Goal: Task Accomplishment & Management: Use online tool/utility

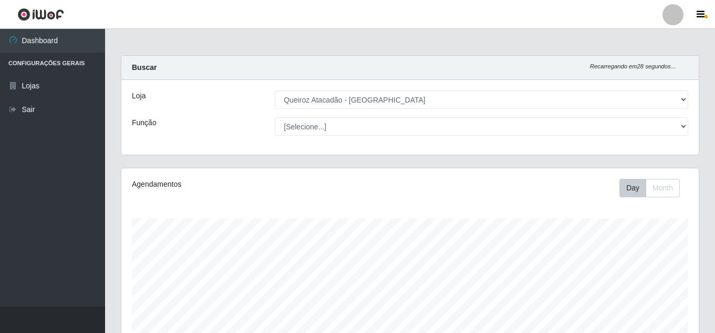
select select "225"
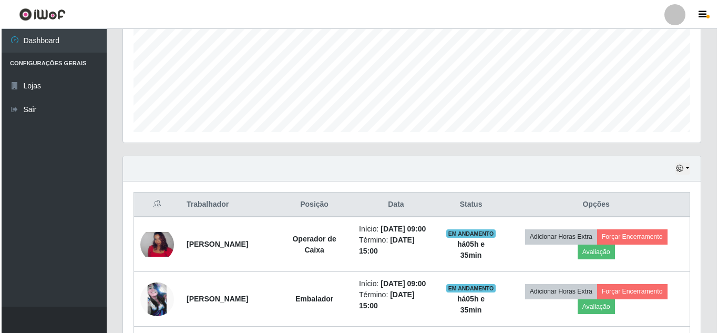
scroll to position [402, 0]
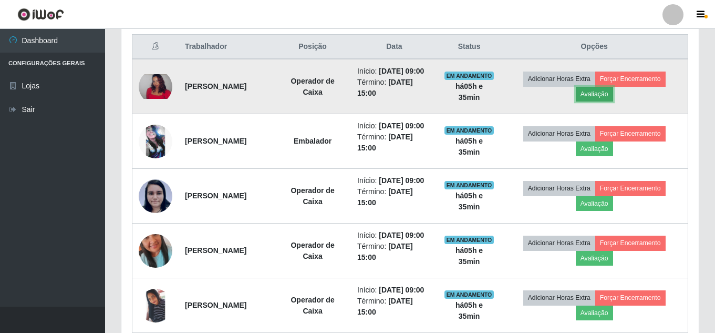
click at [614, 99] on button "Avaliação" at bounding box center [594, 94] width 37 height 15
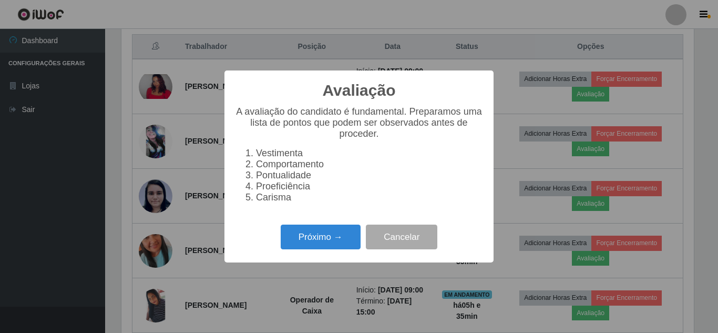
scroll to position [218, 572]
click at [318, 249] on button "Próximo →" at bounding box center [321, 236] width 80 height 25
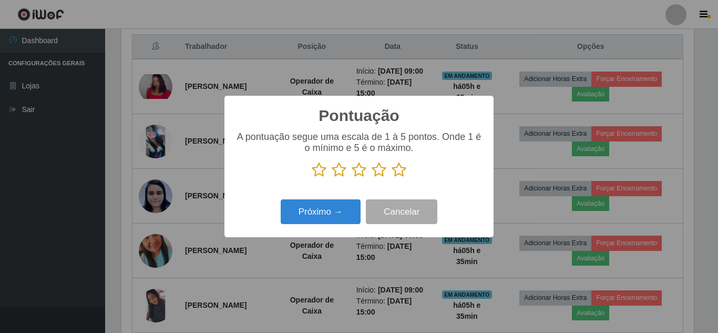
scroll to position [525491, 525137]
click at [376, 174] on icon at bounding box center [379, 170] width 15 height 16
click at [372, 178] on input "radio" at bounding box center [372, 178] width 0 height 0
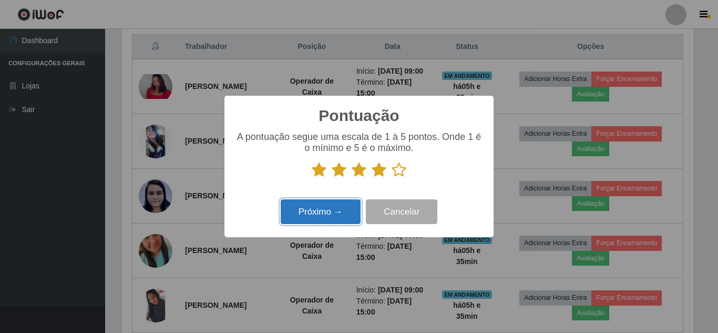
click at [349, 207] on button "Próximo →" at bounding box center [321, 211] width 80 height 25
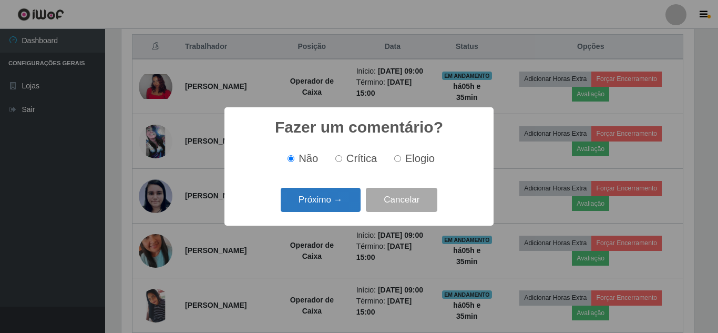
click at [331, 202] on button "Próximo →" at bounding box center [321, 200] width 80 height 25
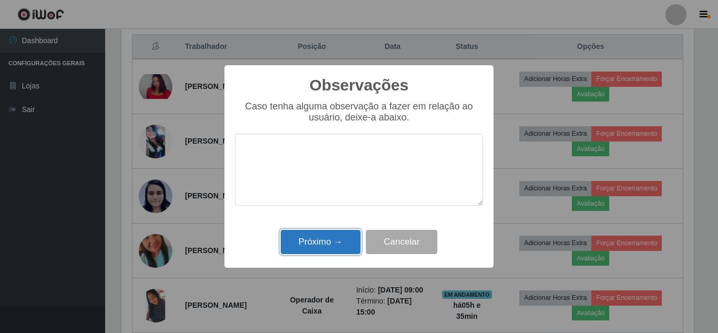
click at [329, 249] on button "Próximo →" at bounding box center [321, 242] width 80 height 25
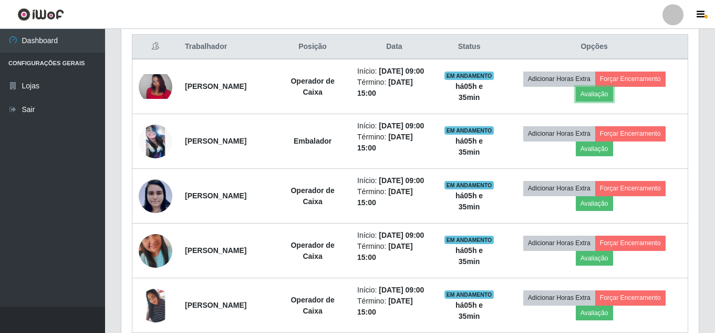
scroll to position [218, 578]
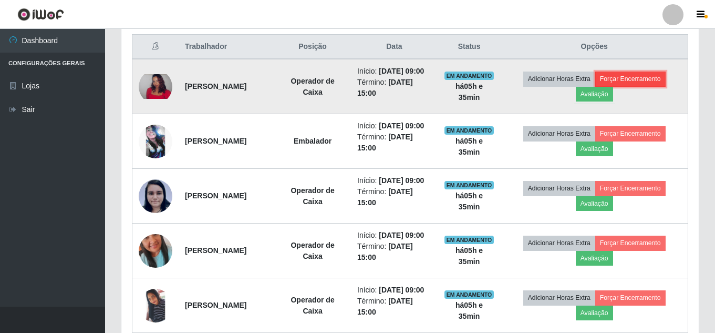
click at [651, 86] on button "Forçar Encerramento" at bounding box center [631, 78] width 70 height 15
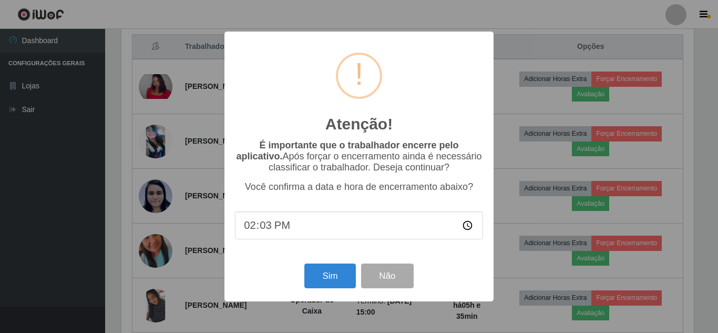
type input "14:35"
click at [330, 278] on button "Sim" at bounding box center [329, 275] width 51 height 25
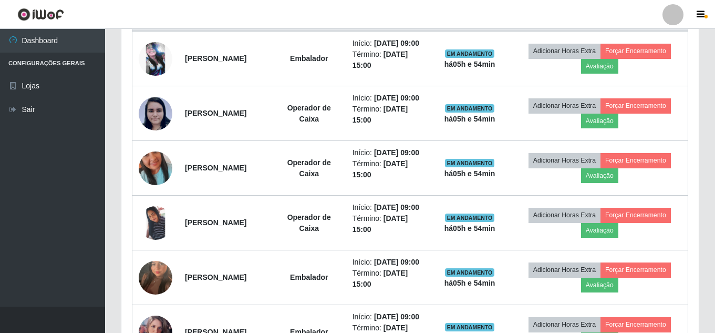
scroll to position [430, 0]
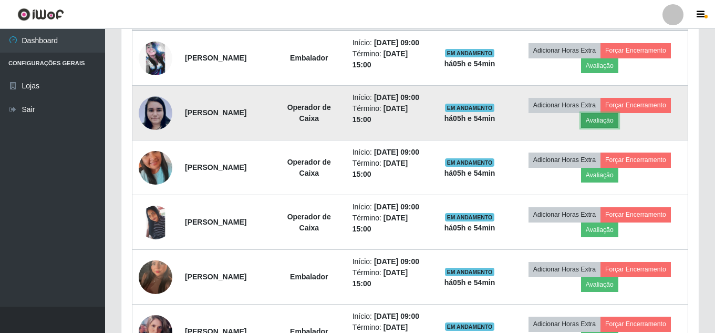
click at [602, 128] on button "Avaliação" at bounding box center [599, 120] width 37 height 15
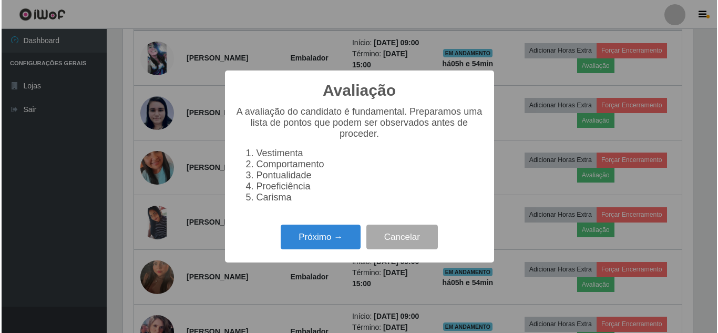
scroll to position [218, 572]
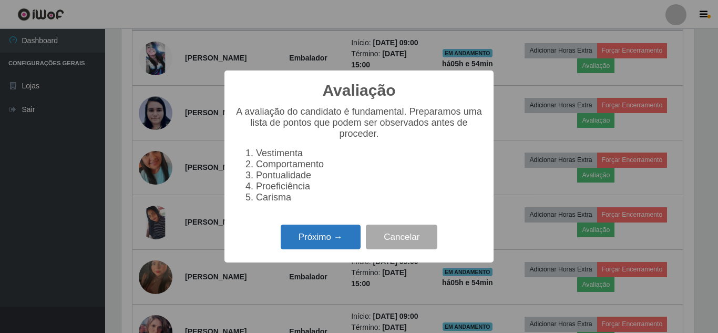
click at [328, 237] on button "Próximo →" at bounding box center [321, 236] width 80 height 25
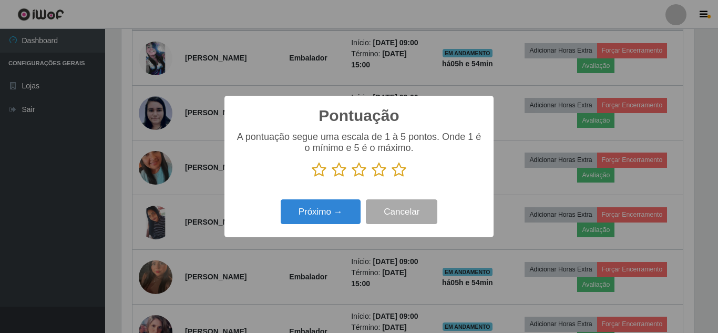
scroll to position [525491, 525137]
click at [404, 169] on icon at bounding box center [399, 170] width 15 height 16
click at [392, 178] on input "radio" at bounding box center [392, 178] width 0 height 0
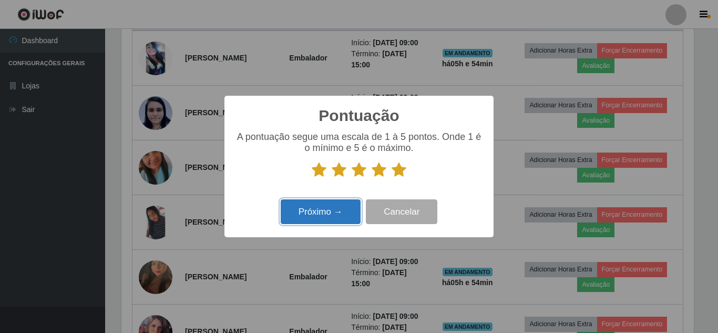
click at [342, 210] on button "Próximo →" at bounding box center [321, 211] width 80 height 25
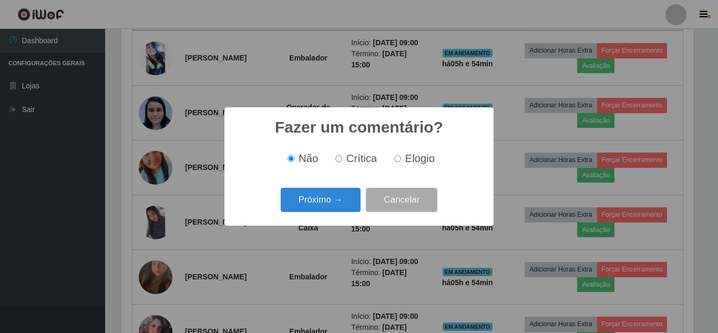
click at [342, 210] on button "Próximo →" at bounding box center [321, 200] width 80 height 25
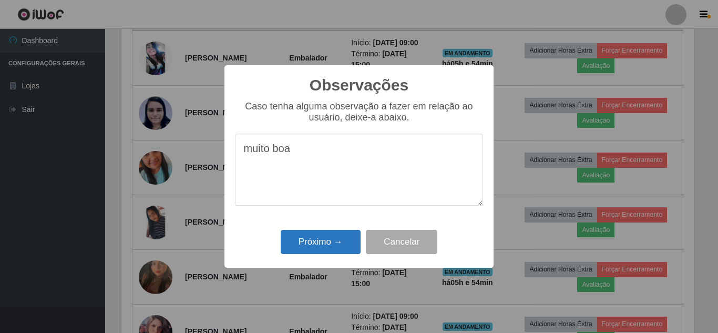
type textarea "muito boa"
click at [338, 236] on button "Próximo →" at bounding box center [321, 242] width 80 height 25
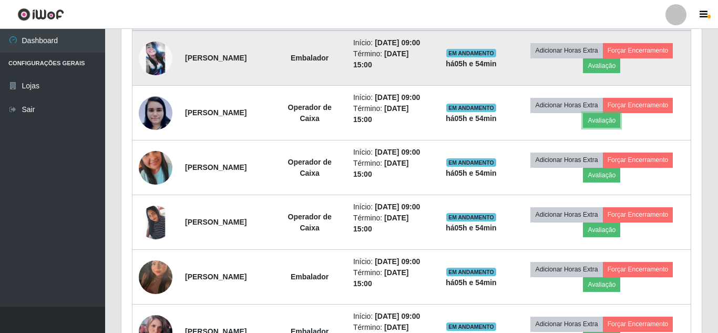
scroll to position [218, 578]
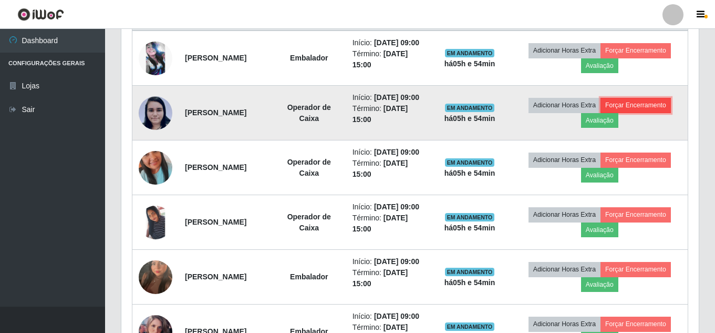
click at [648, 113] on button "Forçar Encerramento" at bounding box center [636, 105] width 70 height 15
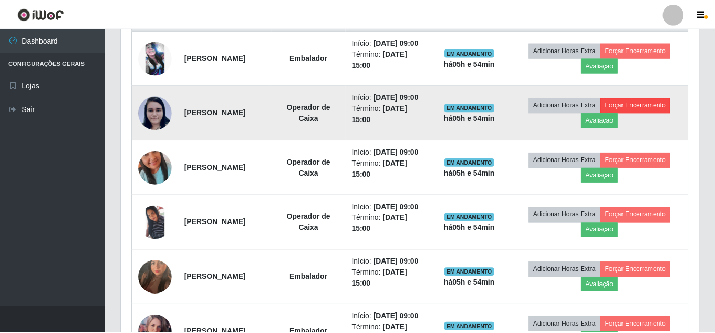
scroll to position [218, 572]
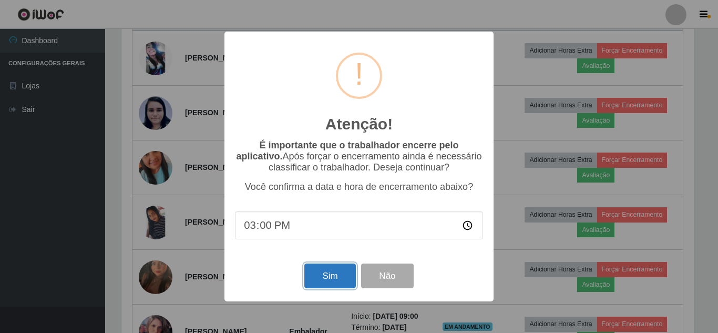
click at [324, 273] on button "Sim" at bounding box center [329, 275] width 51 height 25
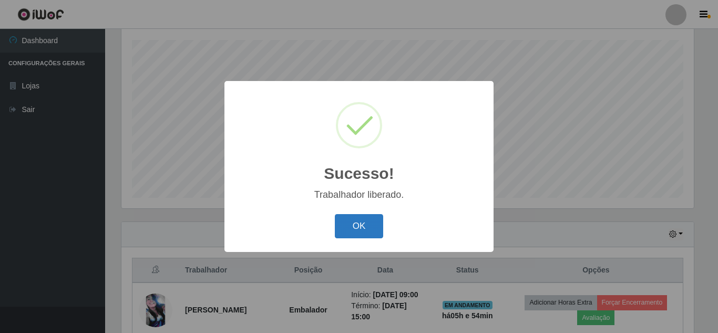
click at [348, 226] on button "OK" at bounding box center [359, 226] width 49 height 25
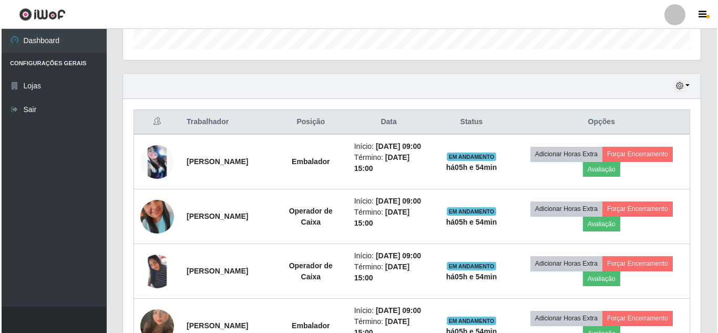
scroll to position [364, 0]
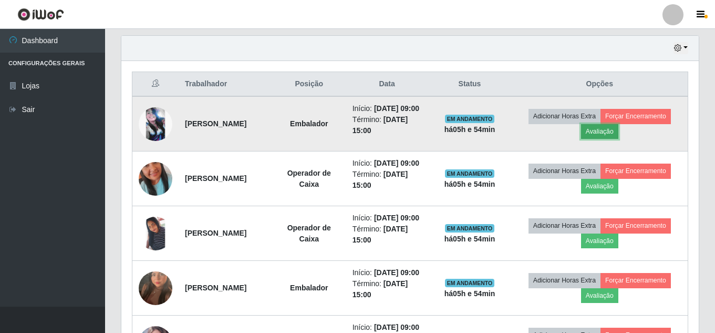
click at [619, 134] on button "Avaliação" at bounding box center [599, 131] width 37 height 15
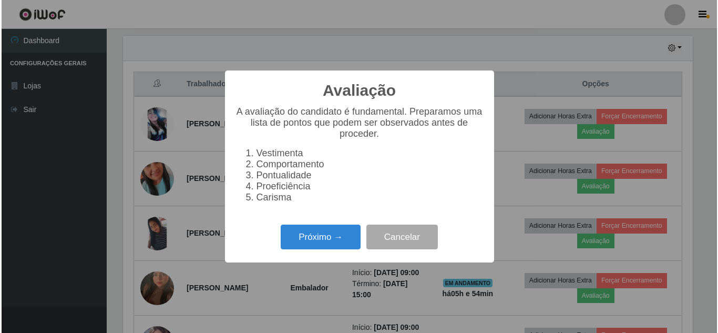
scroll to position [218, 572]
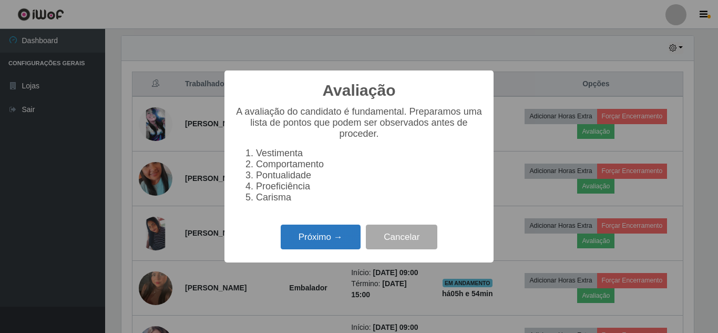
click at [329, 234] on button "Próximo →" at bounding box center [321, 236] width 80 height 25
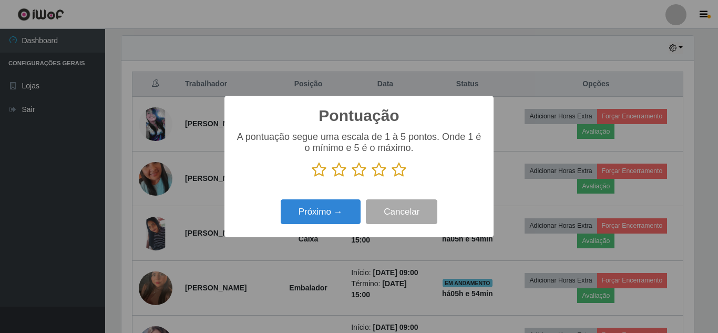
drag, startPoint x: 401, startPoint y: 174, endPoint x: 362, endPoint y: 202, distance: 48.6
click at [401, 174] on icon at bounding box center [399, 170] width 15 height 16
click at [392, 178] on input "radio" at bounding box center [392, 178] width 0 height 0
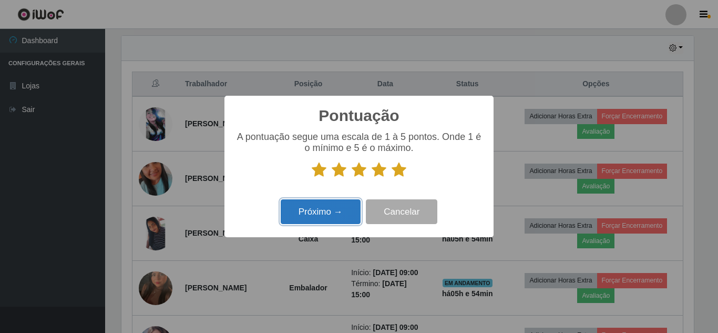
click at [340, 219] on button "Próximo →" at bounding box center [321, 211] width 80 height 25
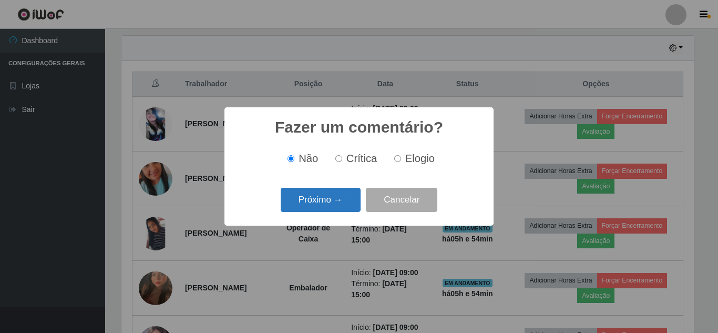
click at [336, 202] on button "Próximo →" at bounding box center [321, 200] width 80 height 25
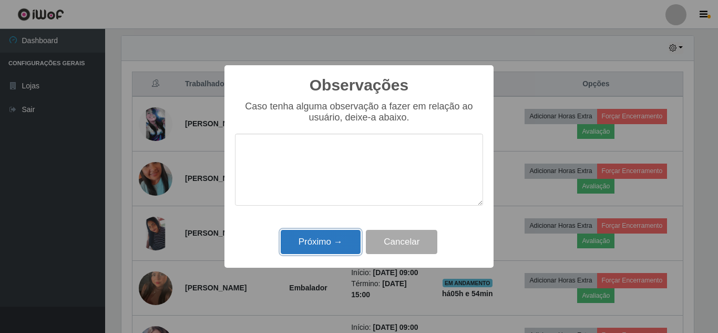
click at [326, 238] on button "Próximo →" at bounding box center [321, 242] width 80 height 25
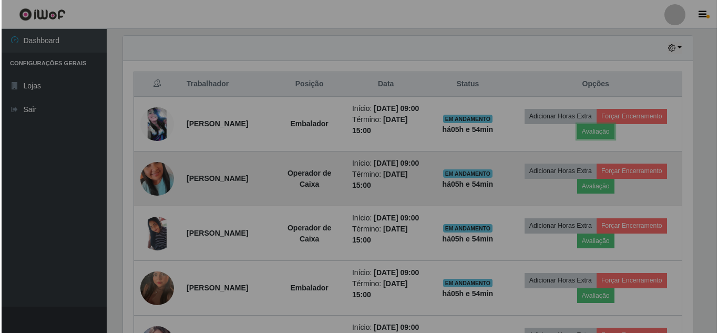
scroll to position [218, 578]
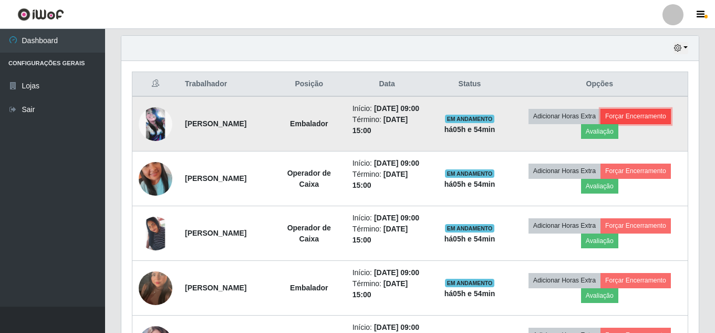
click at [635, 122] on button "Forçar Encerramento" at bounding box center [636, 116] width 70 height 15
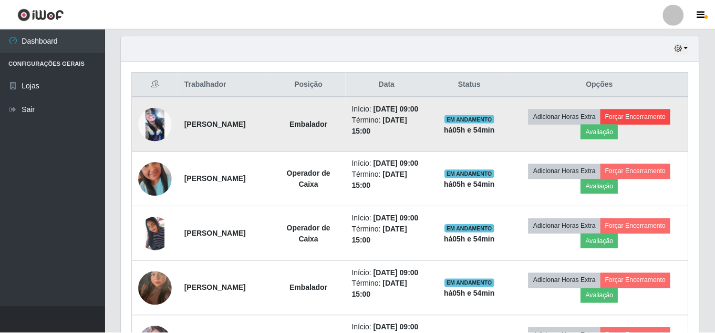
scroll to position [218, 572]
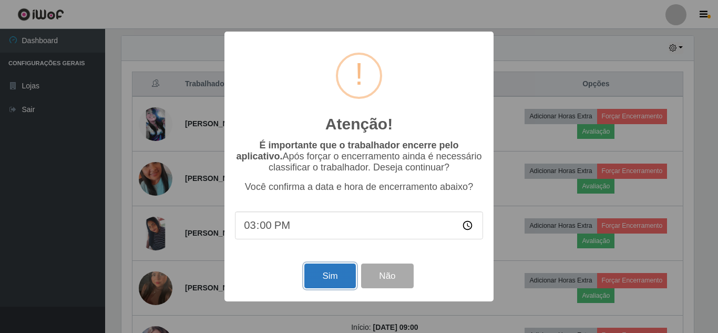
click at [335, 286] on button "Sim" at bounding box center [329, 275] width 51 height 25
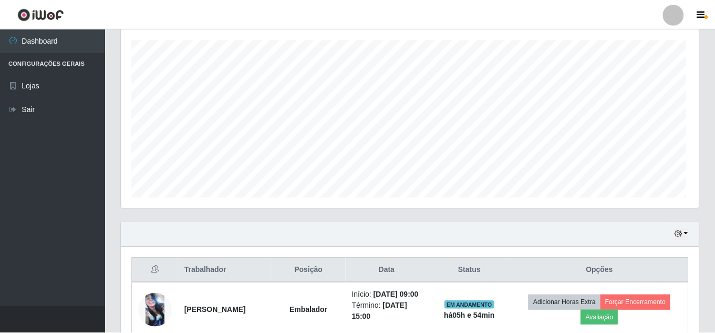
scroll to position [0, 0]
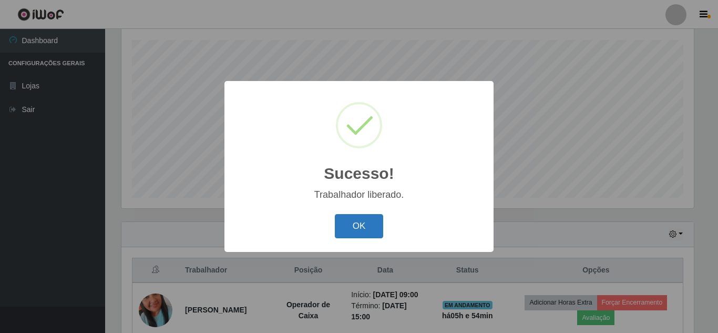
click at [344, 230] on button "OK" at bounding box center [359, 226] width 49 height 25
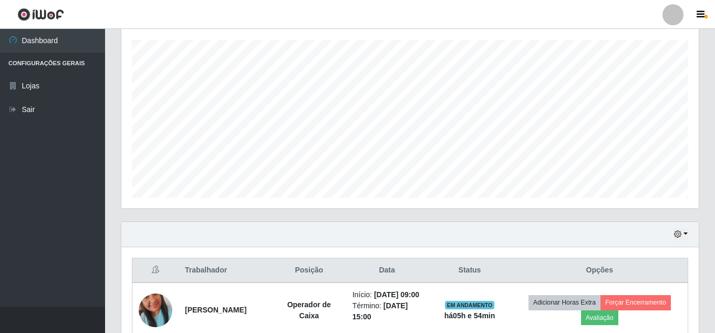
drag, startPoint x: 715, startPoint y: 109, endPoint x: 718, endPoint y: 145, distance: 35.3
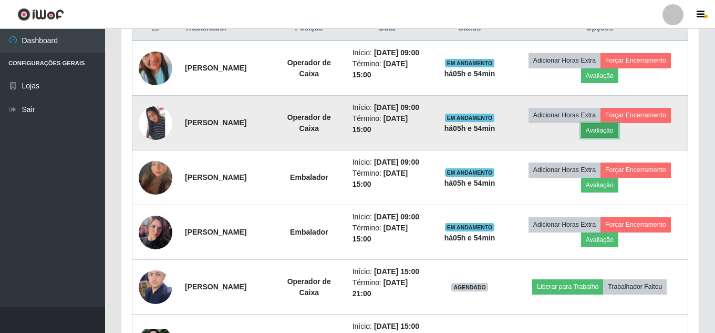
click at [617, 138] on button "Avaliação" at bounding box center [599, 130] width 37 height 15
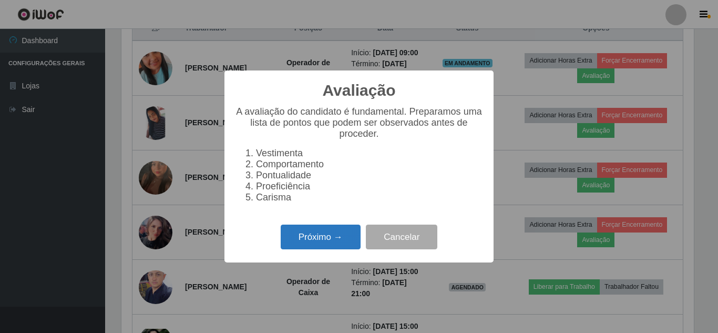
click at [333, 249] on button "Próximo →" at bounding box center [321, 236] width 80 height 25
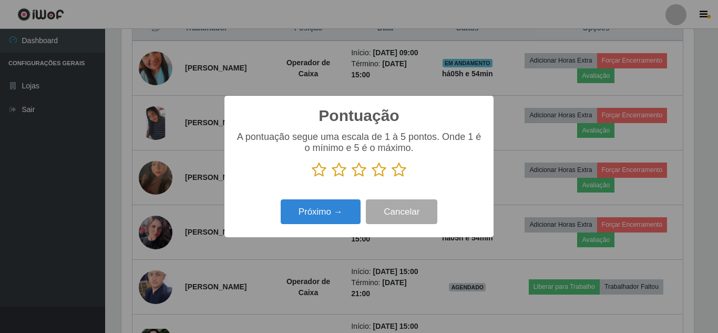
click at [395, 170] on icon at bounding box center [399, 170] width 15 height 16
click at [392, 178] on input "radio" at bounding box center [392, 178] width 0 height 0
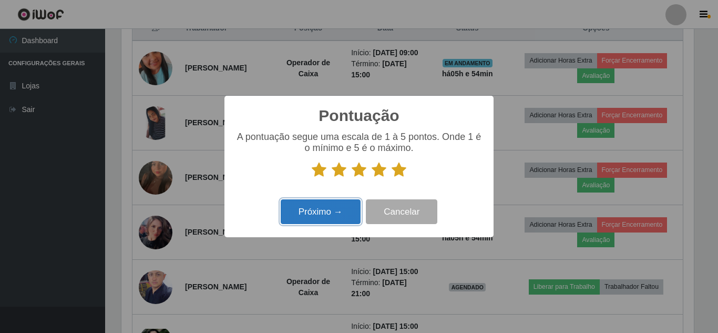
click at [325, 211] on button "Próximo →" at bounding box center [321, 211] width 80 height 25
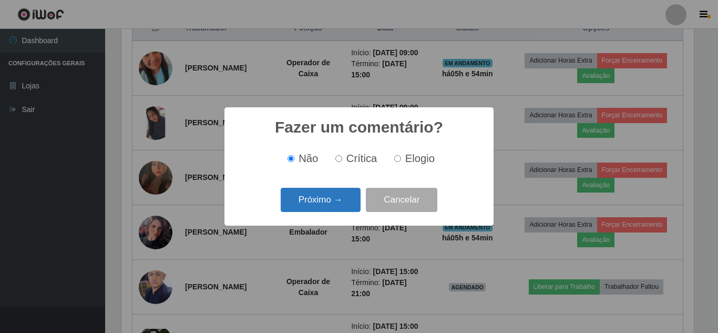
click at [326, 197] on button "Próximo →" at bounding box center [321, 200] width 80 height 25
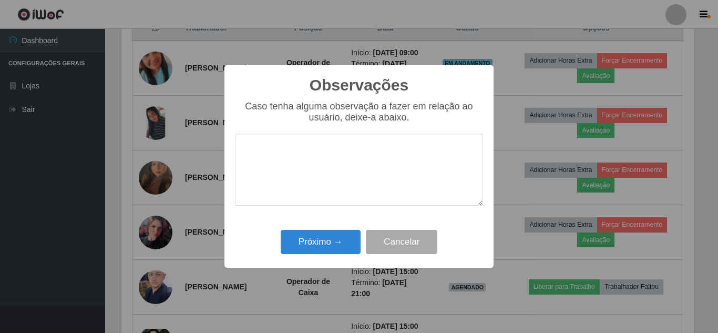
click at [293, 147] on textarea at bounding box center [359, 170] width 248 height 72
type textarea "boa"
click at [350, 241] on button "Próximo →" at bounding box center [321, 242] width 80 height 25
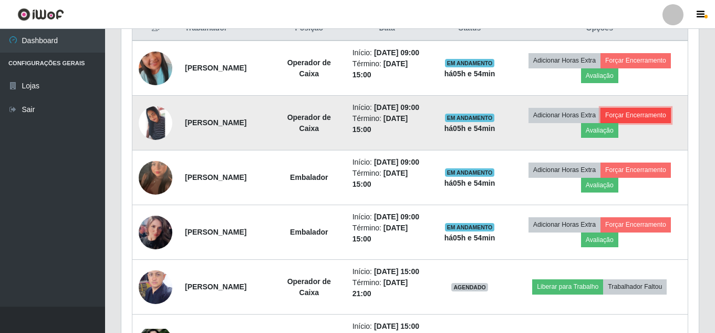
click at [648, 122] on button "Forçar Encerramento" at bounding box center [636, 115] width 70 height 15
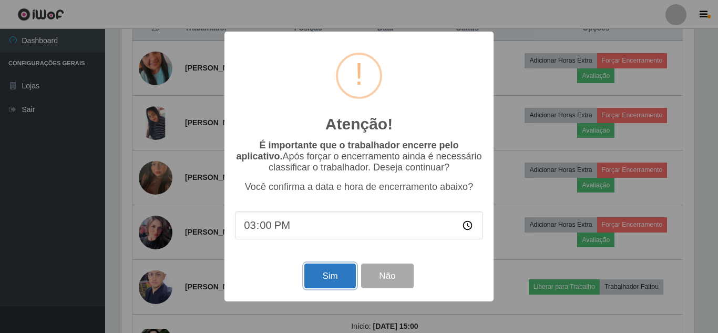
click at [329, 285] on button "Sim" at bounding box center [329, 275] width 51 height 25
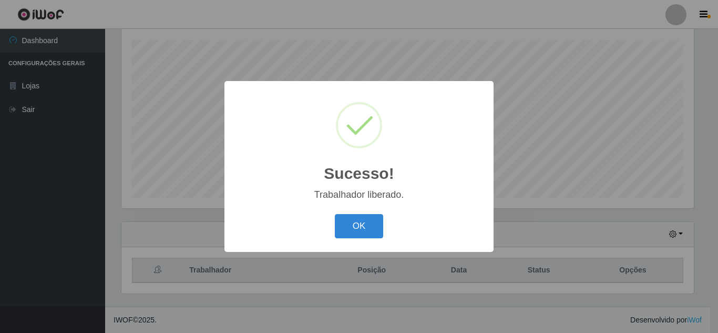
click at [335, 214] on button "OK" at bounding box center [359, 226] width 49 height 25
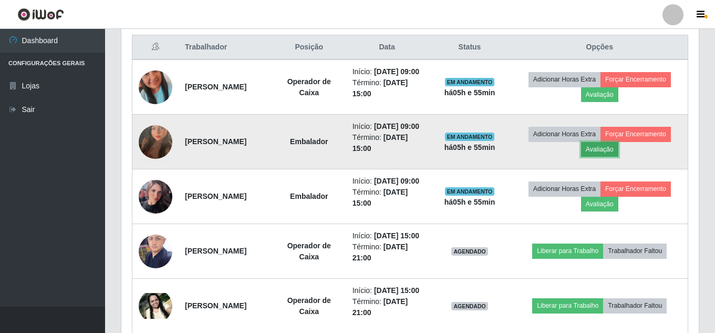
click at [611, 157] on button "Avaliação" at bounding box center [599, 149] width 37 height 15
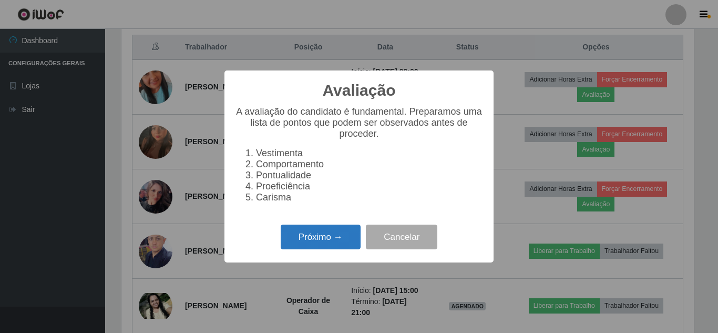
click at [349, 244] on button "Próximo →" at bounding box center [321, 236] width 80 height 25
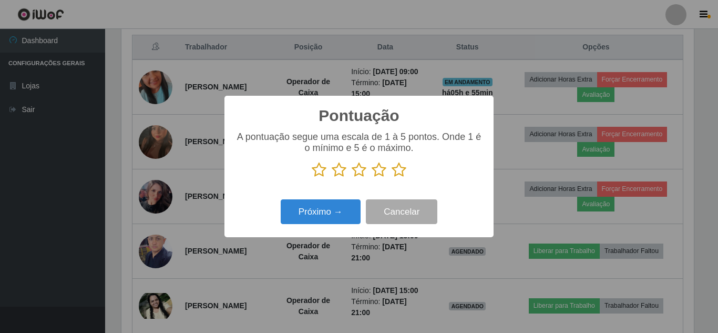
click at [402, 177] on icon at bounding box center [399, 170] width 15 height 16
click at [392, 178] on input "radio" at bounding box center [392, 178] width 0 height 0
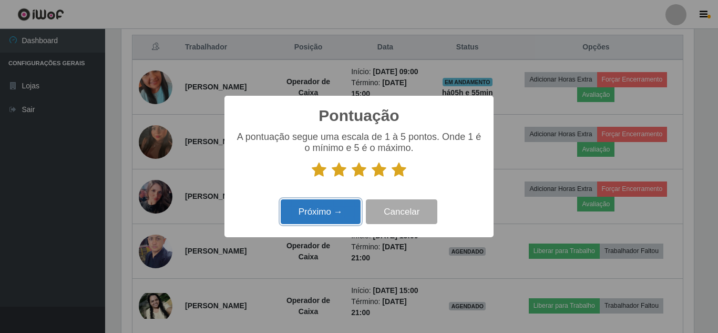
click at [336, 207] on button "Próximo →" at bounding box center [321, 211] width 80 height 25
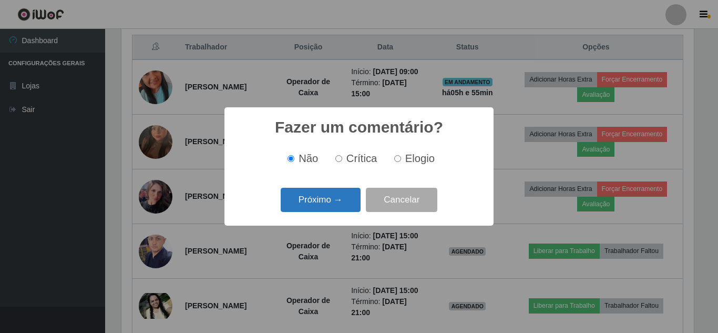
click at [332, 203] on button "Próximo →" at bounding box center [321, 200] width 80 height 25
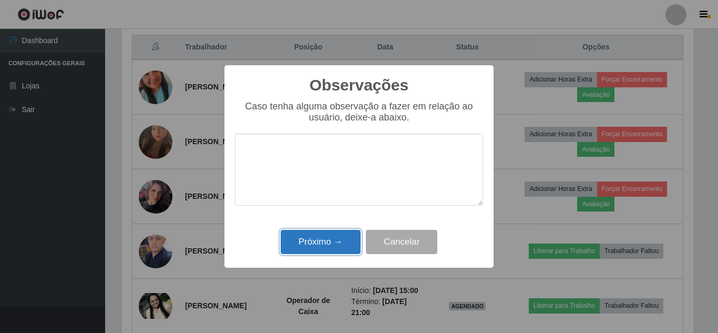
click at [338, 242] on button "Próximo →" at bounding box center [321, 242] width 80 height 25
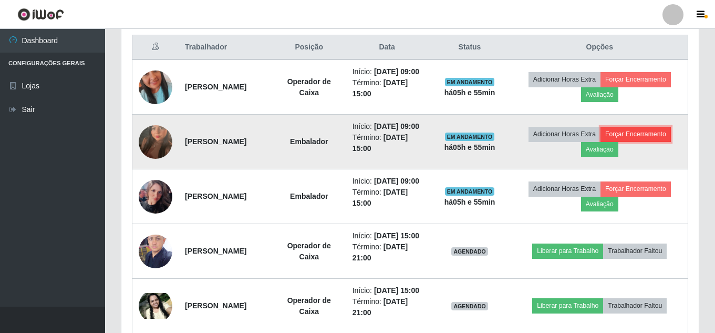
click at [665, 141] on button "Forçar Encerramento" at bounding box center [636, 134] width 70 height 15
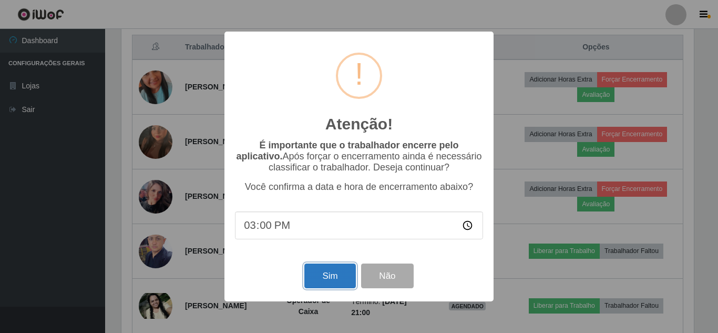
click at [332, 277] on button "Sim" at bounding box center [329, 275] width 51 height 25
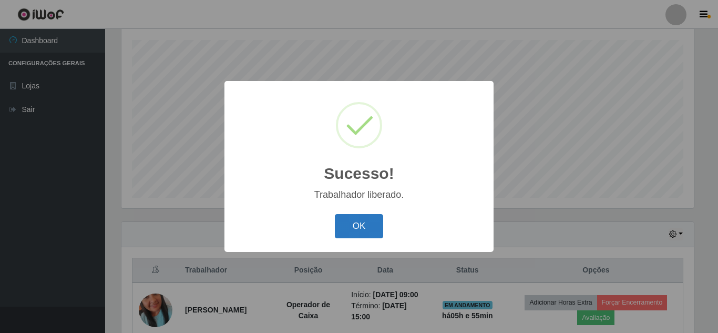
click at [356, 234] on button "OK" at bounding box center [359, 226] width 49 height 25
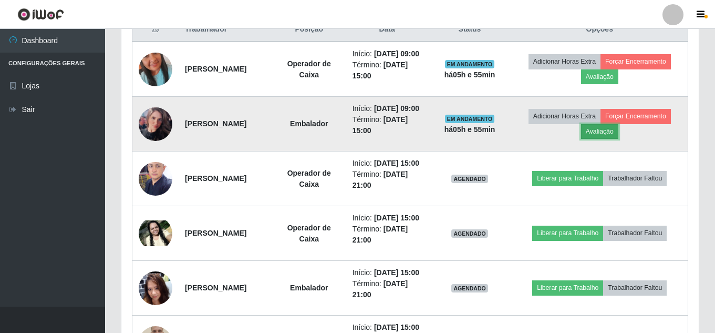
click at [616, 139] on button "Avaliação" at bounding box center [599, 131] width 37 height 15
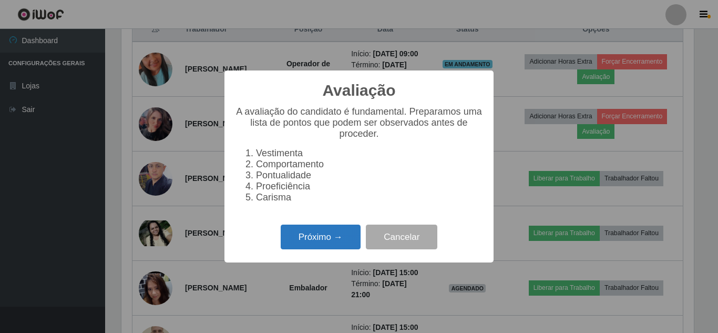
click at [311, 246] on button "Próximo →" at bounding box center [321, 236] width 80 height 25
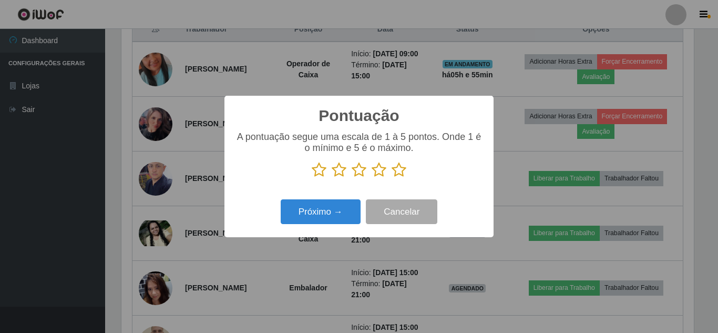
click at [394, 178] on icon at bounding box center [399, 170] width 15 height 16
click at [392, 178] on input "radio" at bounding box center [392, 178] width 0 height 0
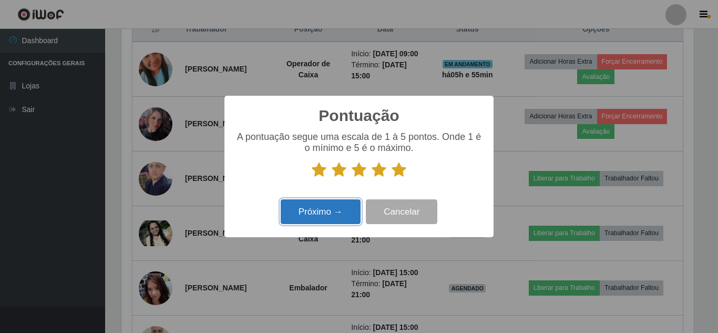
click at [320, 218] on button "Próximo →" at bounding box center [321, 211] width 80 height 25
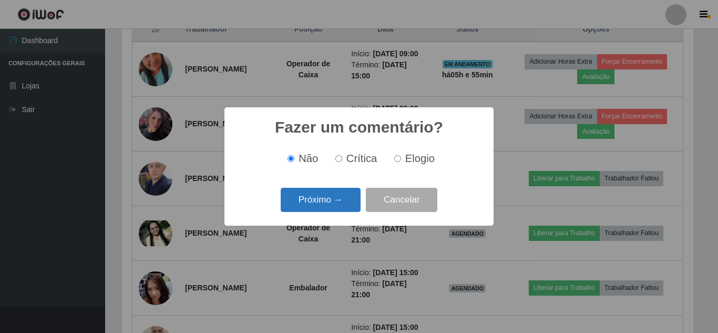
click at [330, 198] on button "Próximo →" at bounding box center [321, 200] width 80 height 25
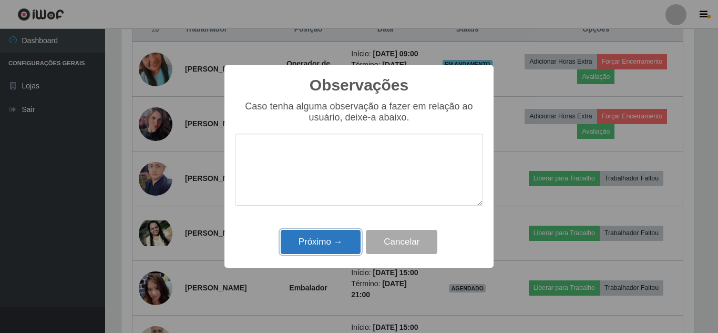
click at [319, 246] on button "Próximo →" at bounding box center [321, 242] width 80 height 25
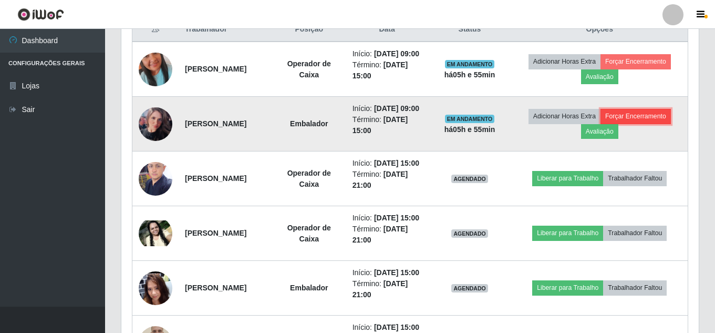
click at [653, 124] on button "Forçar Encerramento" at bounding box center [636, 116] width 70 height 15
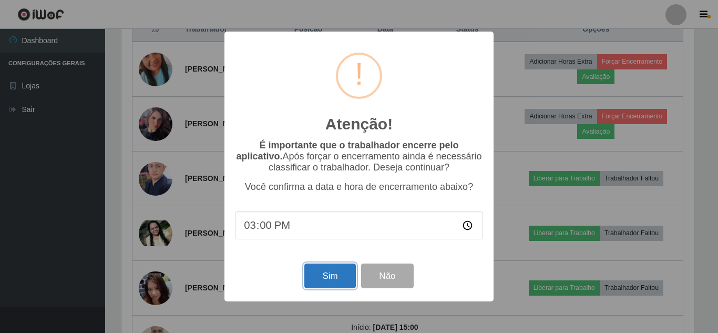
click at [335, 278] on button "Sim" at bounding box center [329, 275] width 51 height 25
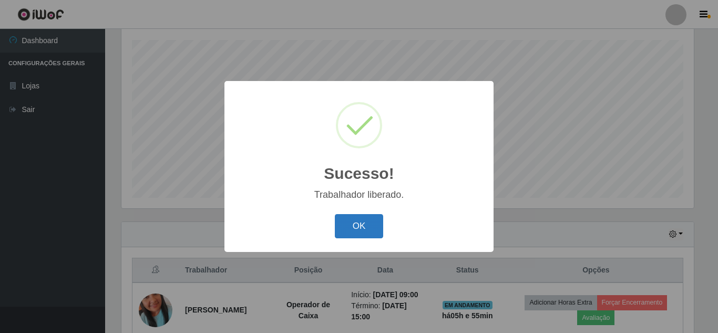
click at [361, 234] on button "OK" at bounding box center [359, 226] width 49 height 25
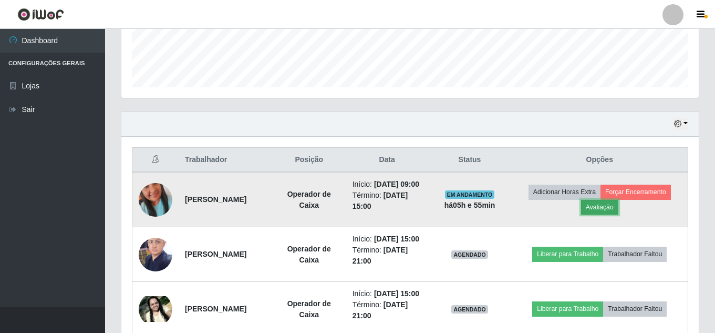
click at [612, 214] on button "Avaliação" at bounding box center [599, 207] width 37 height 15
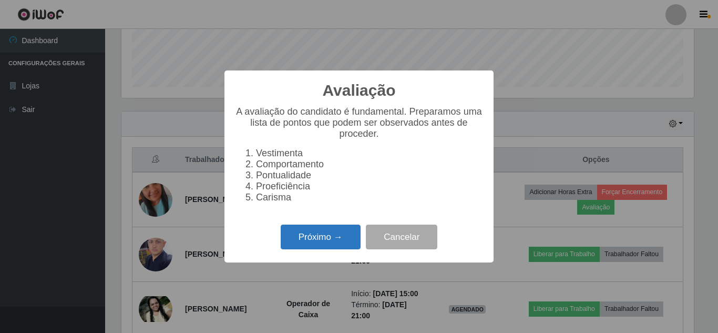
click at [335, 246] on button "Próximo →" at bounding box center [321, 236] width 80 height 25
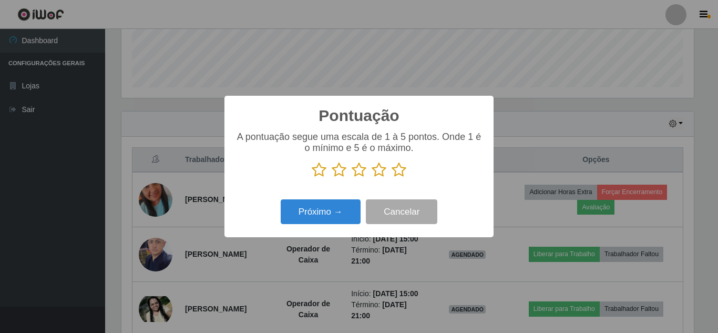
click at [396, 171] on icon at bounding box center [399, 170] width 15 height 16
click at [392, 178] on input "radio" at bounding box center [392, 178] width 0 height 0
click at [349, 199] on div "Próximo → Cancelar" at bounding box center [359, 212] width 248 height 30
click at [332, 199] on div "Próximo → Cancelar" at bounding box center [359, 212] width 248 height 30
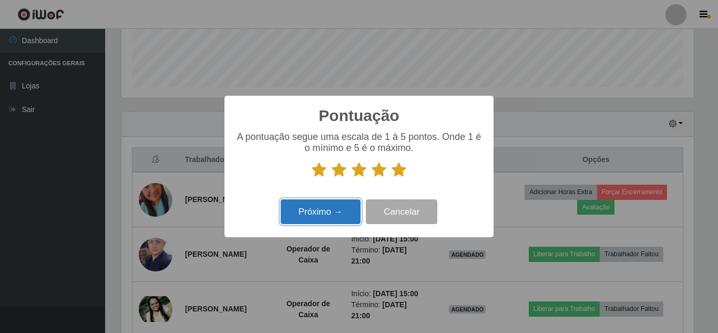
click at [323, 214] on button "Próximo →" at bounding box center [321, 211] width 80 height 25
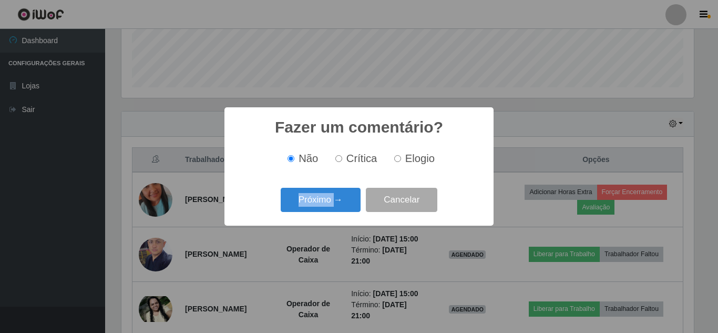
click at [323, 214] on div "Fazer um comentário? × Não Crítica Elogio Próximo → Cancelar" at bounding box center [358, 166] width 269 height 118
click at [331, 212] on button "Próximo →" at bounding box center [321, 200] width 80 height 25
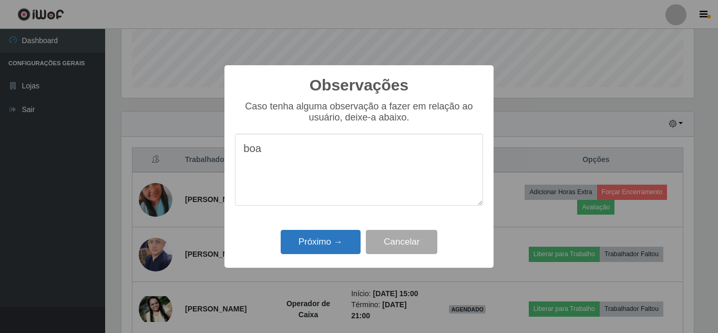
type textarea "boa"
click at [317, 242] on button "Próximo →" at bounding box center [321, 242] width 80 height 25
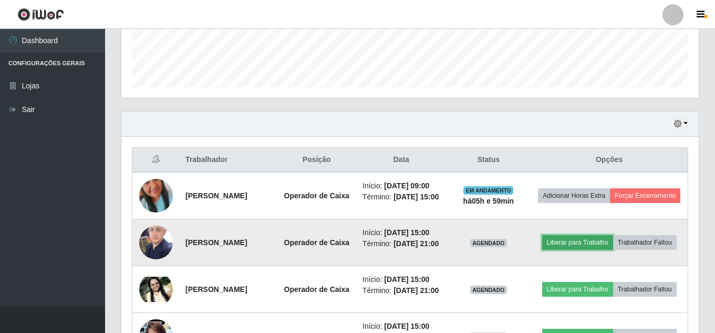
click at [609, 246] on button "Liberar para Trabalho" at bounding box center [578, 242] width 71 height 15
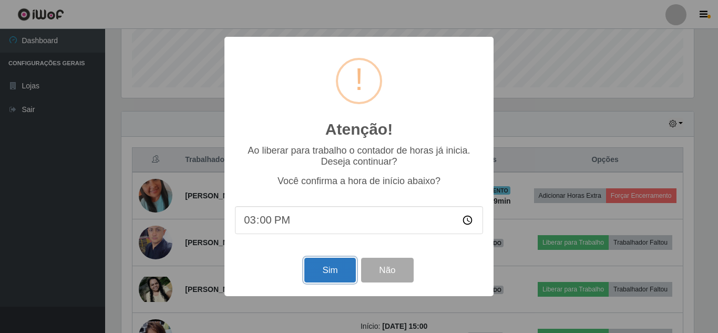
click at [322, 278] on button "Sim" at bounding box center [329, 270] width 51 height 25
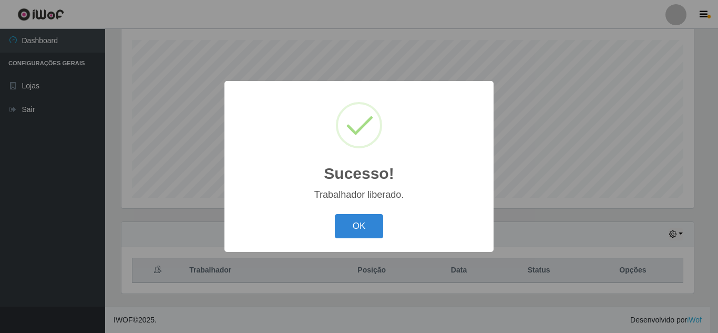
click at [353, 239] on div "OK Cancel" at bounding box center [359, 226] width 248 height 30
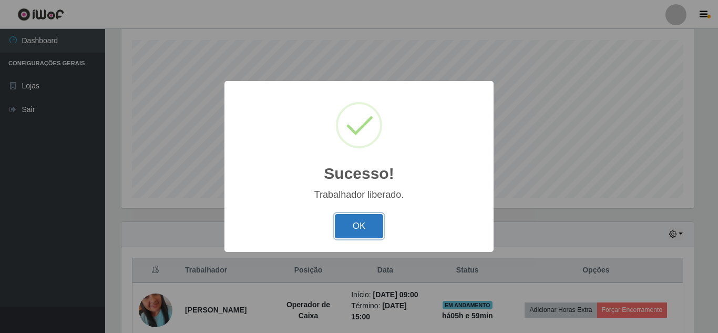
click at [373, 216] on button "OK" at bounding box center [359, 226] width 49 height 25
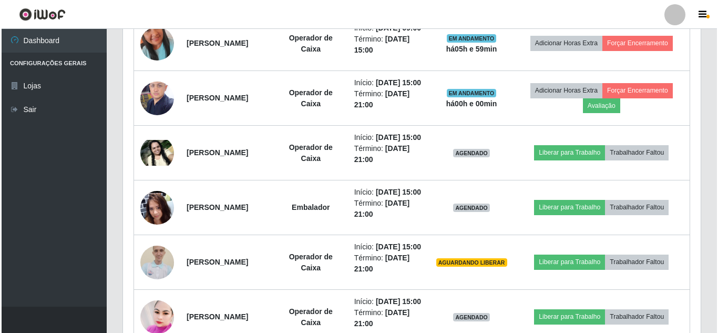
scroll to position [451, 0]
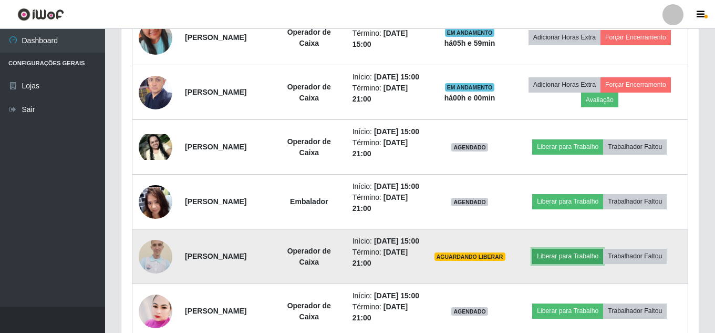
click at [578, 263] on button "Liberar para Trabalho" at bounding box center [568, 256] width 71 height 15
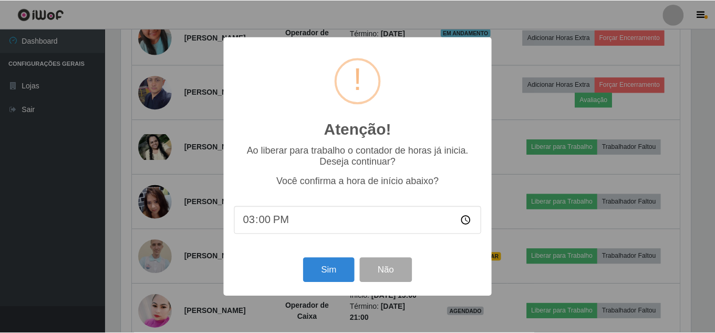
scroll to position [218, 572]
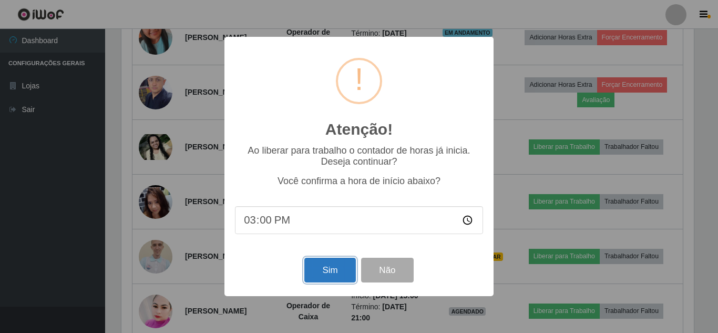
click at [338, 272] on button "Sim" at bounding box center [329, 270] width 51 height 25
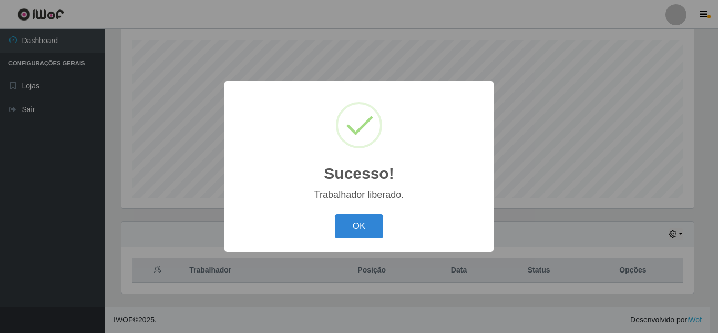
click at [335, 214] on button "OK" at bounding box center [359, 226] width 49 height 25
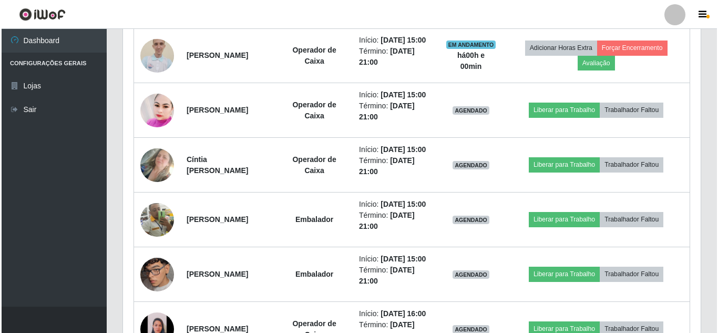
scroll to position [655, 0]
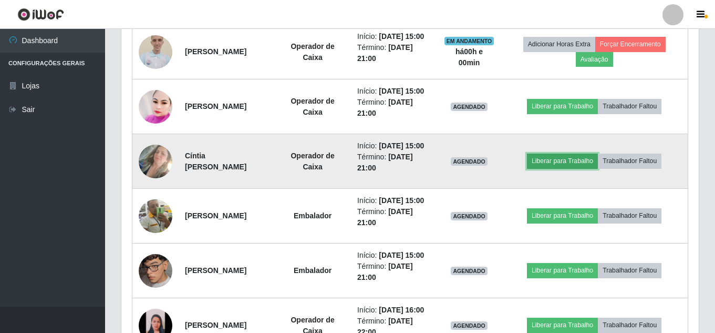
click at [580, 168] on button "Liberar para Trabalho" at bounding box center [562, 161] width 71 height 15
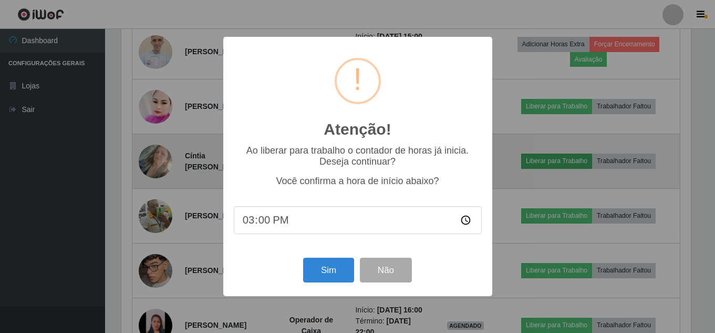
scroll to position [218, 572]
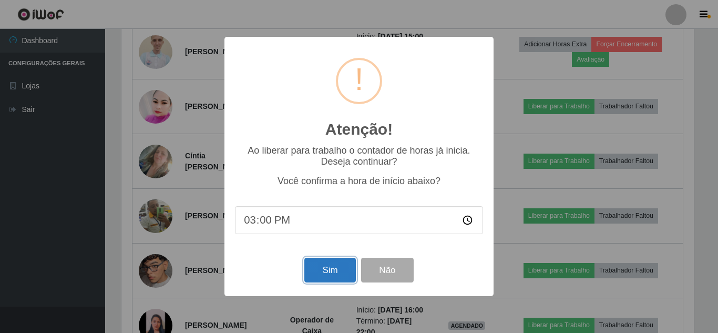
click at [329, 273] on button "Sim" at bounding box center [329, 270] width 51 height 25
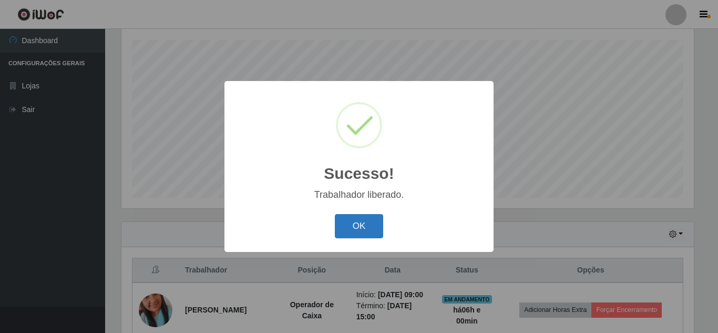
click at [348, 232] on button "OK" at bounding box center [359, 226] width 49 height 25
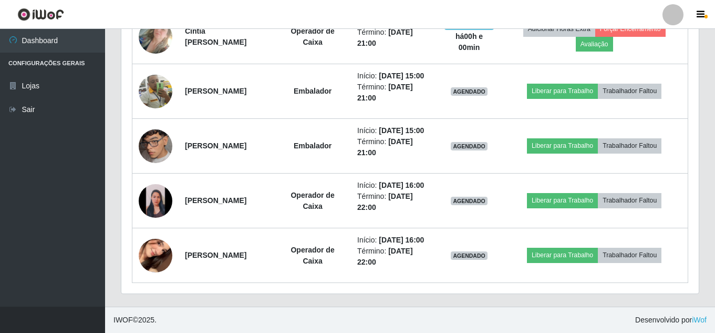
scroll to position [854, 0]
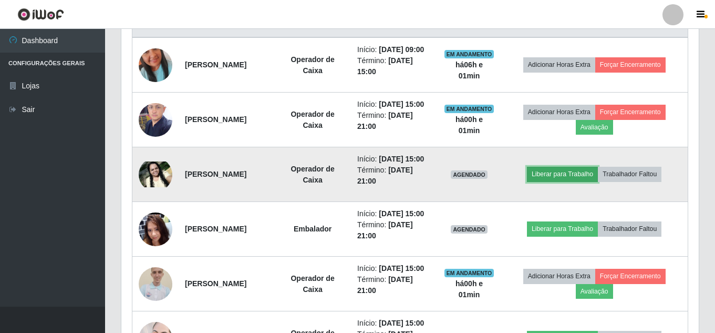
click at [567, 181] on button "Liberar para Trabalho" at bounding box center [562, 174] width 71 height 15
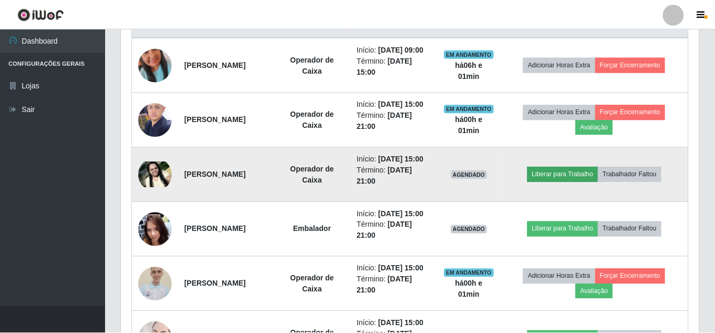
scroll to position [218, 572]
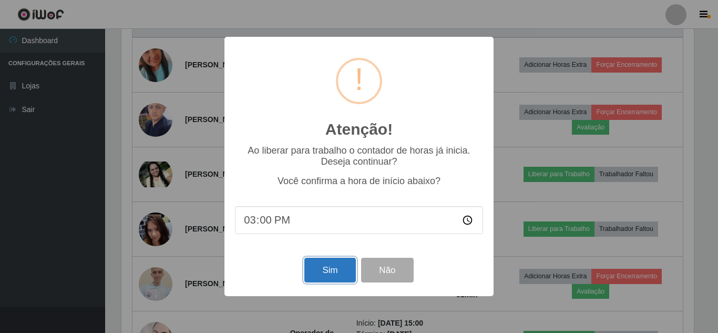
click at [344, 263] on button "Sim" at bounding box center [329, 270] width 51 height 25
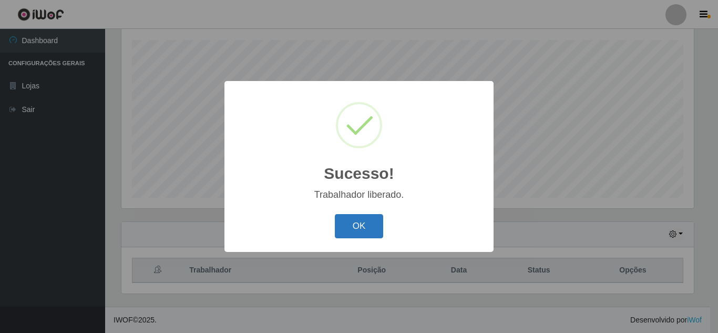
click at [356, 221] on button "OK" at bounding box center [359, 226] width 49 height 25
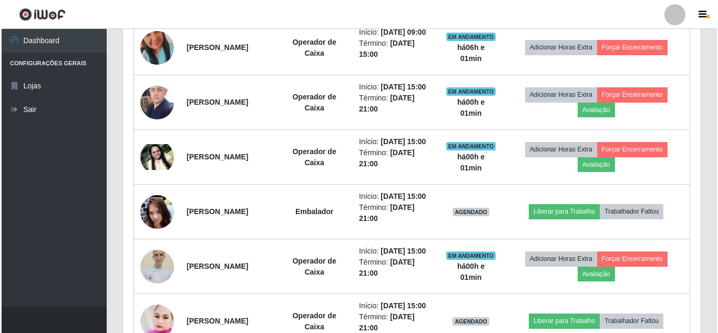
scroll to position [456, 0]
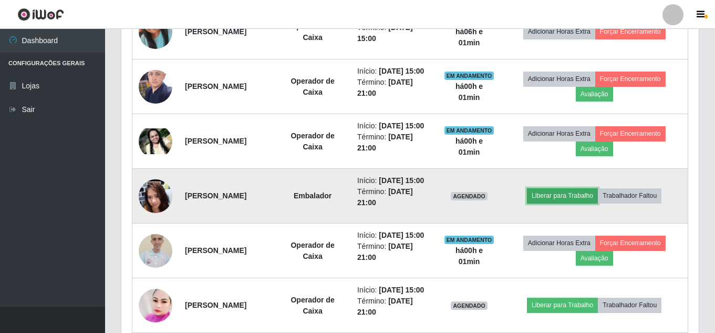
click at [577, 203] on button "Liberar para Trabalho" at bounding box center [562, 195] width 71 height 15
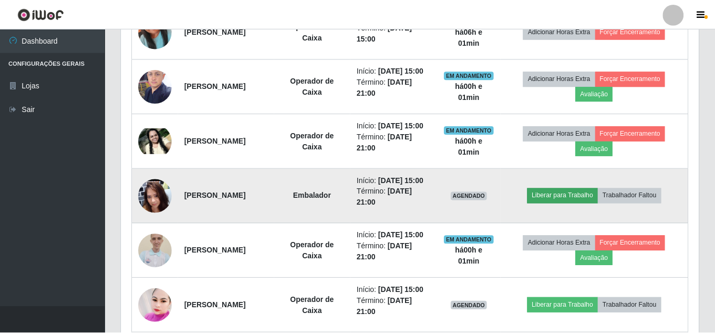
scroll to position [218, 572]
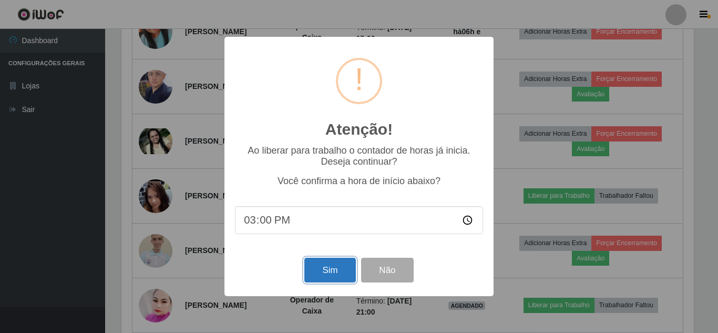
click at [330, 266] on button "Sim" at bounding box center [329, 270] width 51 height 25
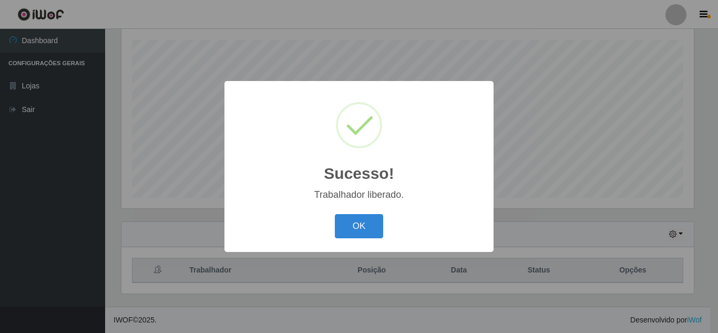
click at [335, 214] on button "OK" at bounding box center [359, 226] width 49 height 25
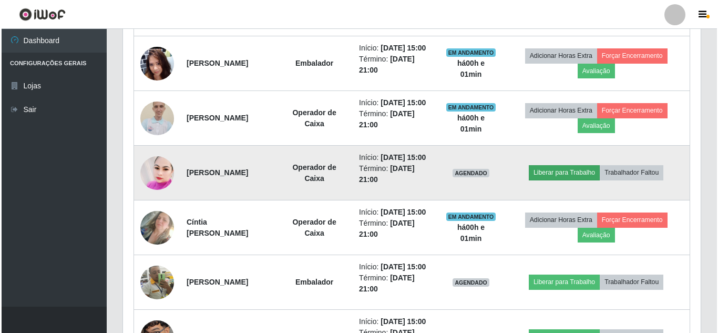
scroll to position [589, 0]
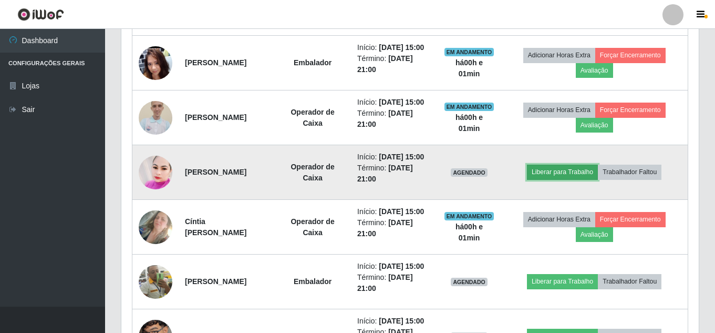
click at [566, 179] on button "Liberar para Trabalho" at bounding box center [562, 172] width 71 height 15
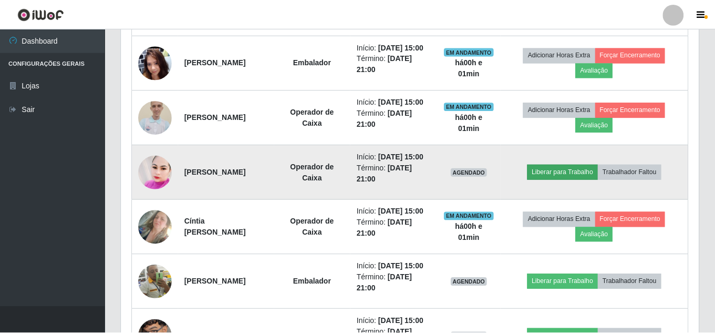
scroll to position [218, 572]
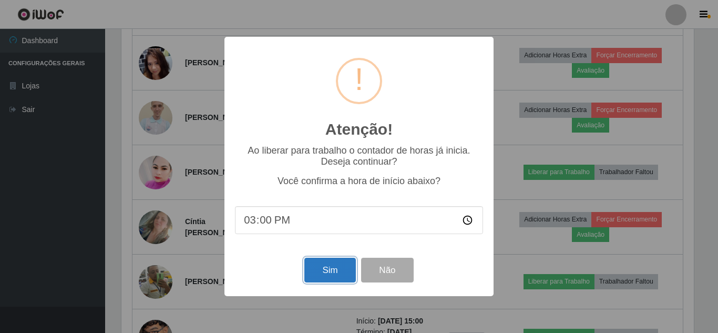
click at [328, 263] on button "Sim" at bounding box center [329, 270] width 51 height 25
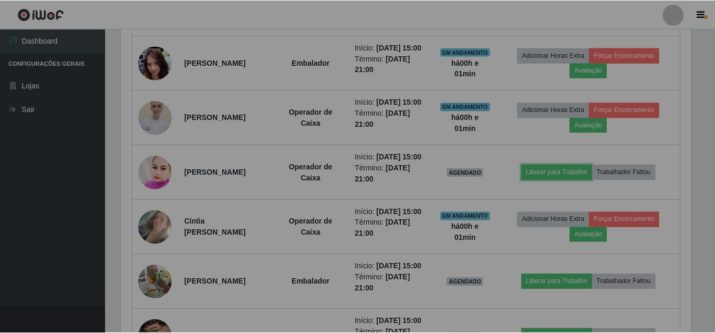
scroll to position [218, 578]
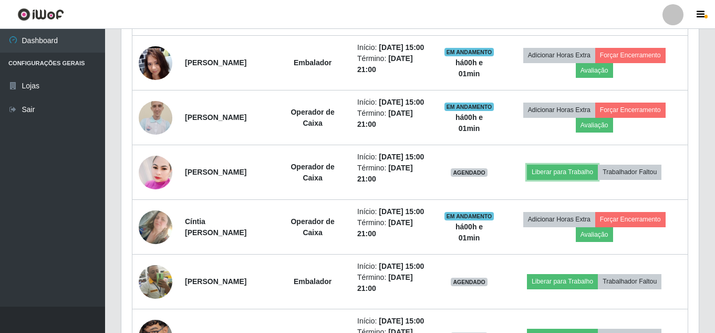
click button "Liberar para Trabalho" at bounding box center [562, 172] width 71 height 15
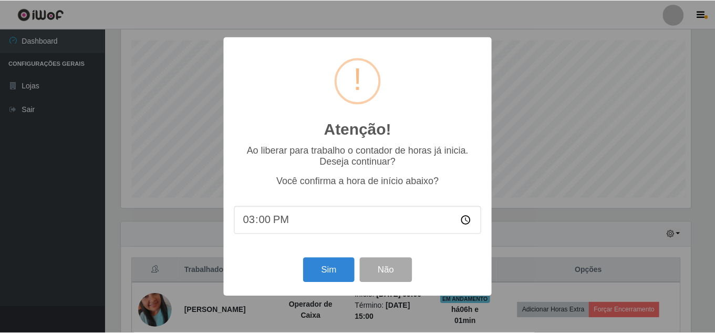
scroll to position [218, 572]
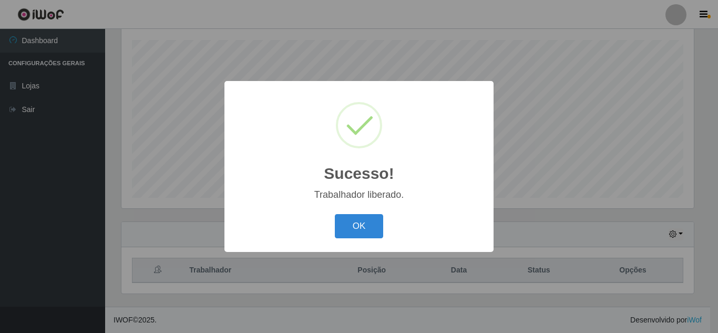
click at [335, 214] on button "OK" at bounding box center [359, 226] width 49 height 25
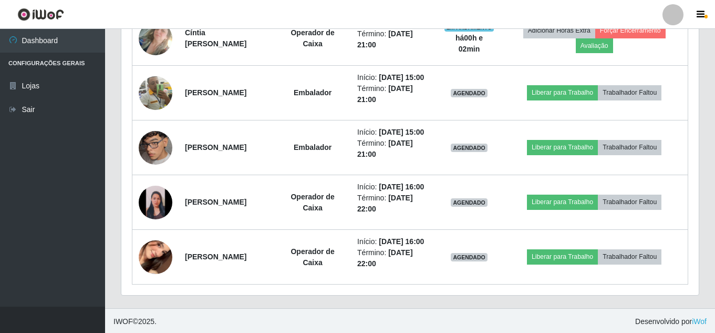
scroll to position [772, 0]
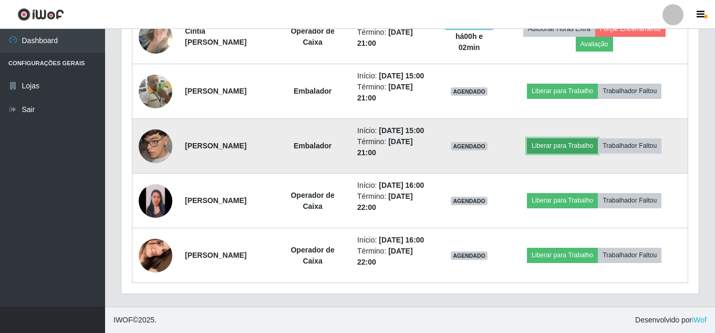
click at [578, 153] on button "Liberar para Trabalho" at bounding box center [562, 145] width 71 height 15
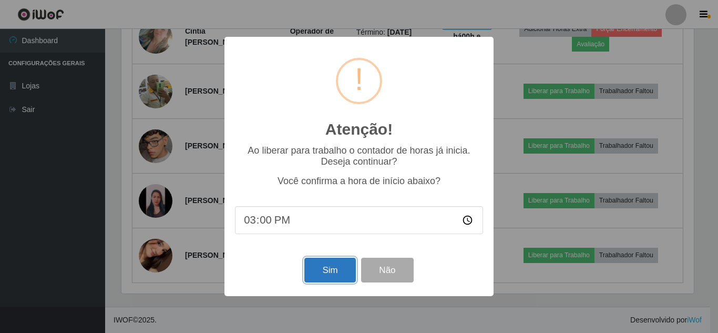
click at [320, 269] on button "Sim" at bounding box center [329, 270] width 51 height 25
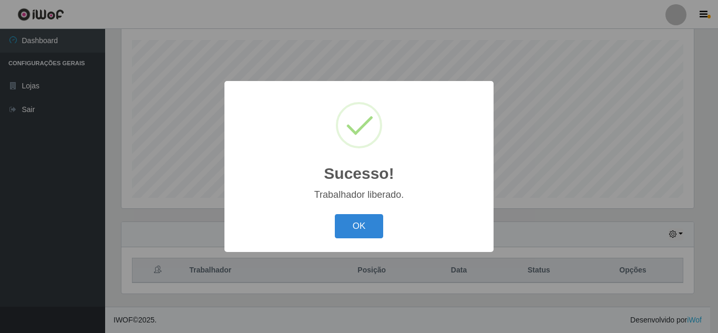
click at [335, 214] on button "OK" at bounding box center [359, 226] width 49 height 25
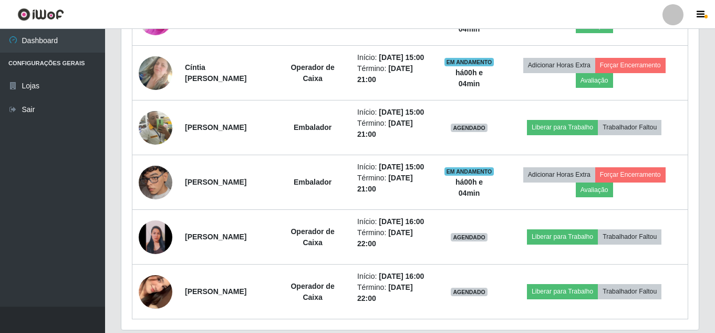
scroll to position [782, 0]
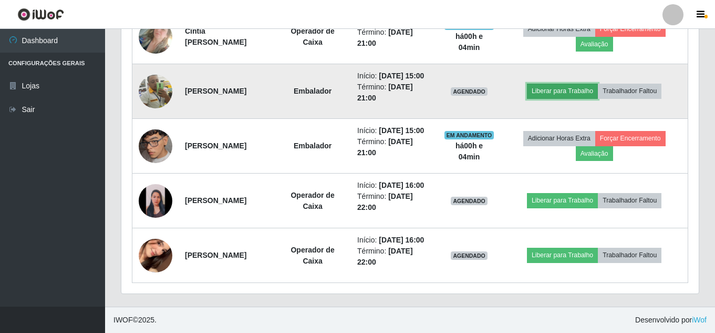
click at [577, 98] on button "Liberar para Trabalho" at bounding box center [562, 91] width 71 height 15
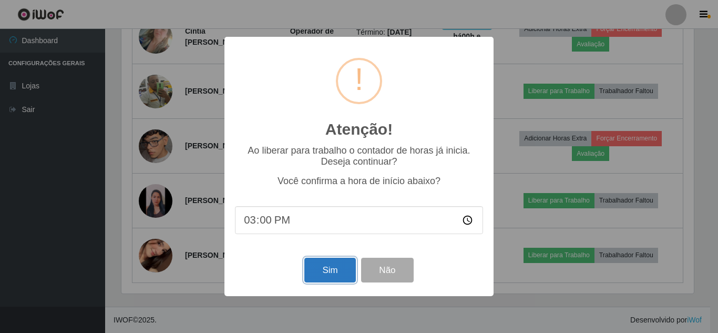
click at [327, 267] on button "Sim" at bounding box center [329, 270] width 51 height 25
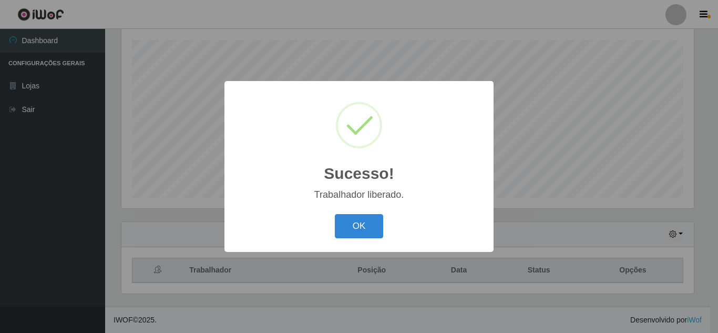
click at [335, 214] on button "OK" at bounding box center [359, 226] width 49 height 25
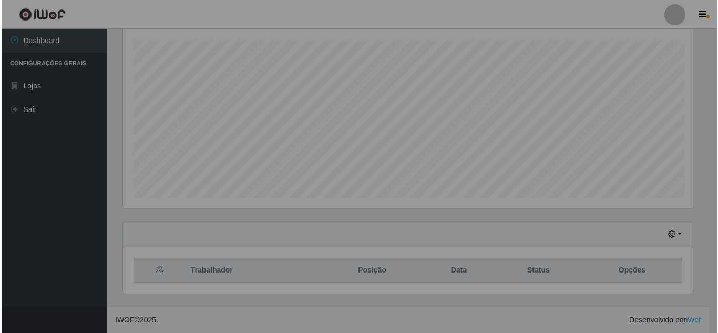
scroll to position [218, 578]
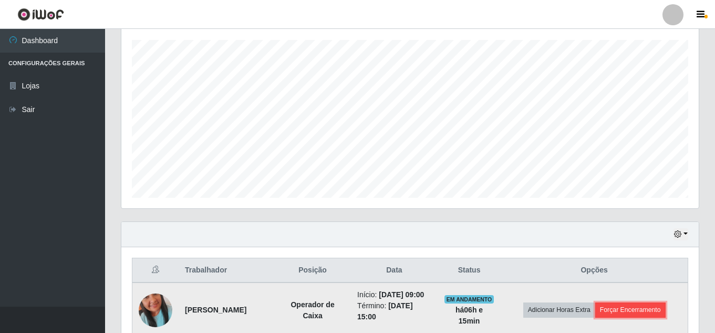
click at [653, 317] on button "Forçar Encerramento" at bounding box center [631, 309] width 70 height 15
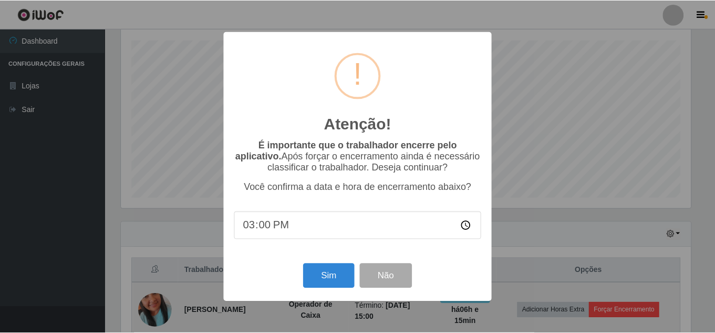
scroll to position [218, 572]
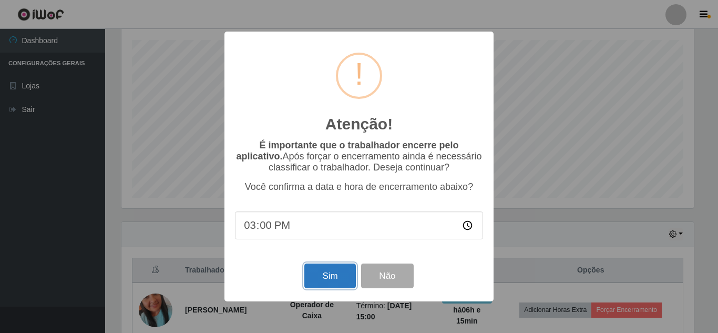
click at [337, 274] on button "Sim" at bounding box center [329, 275] width 51 height 25
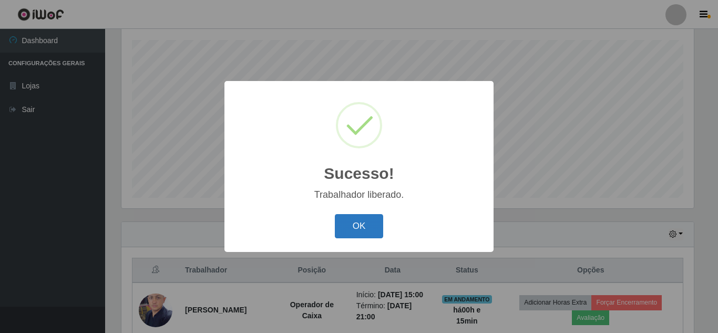
click at [363, 230] on button "OK" at bounding box center [359, 226] width 49 height 25
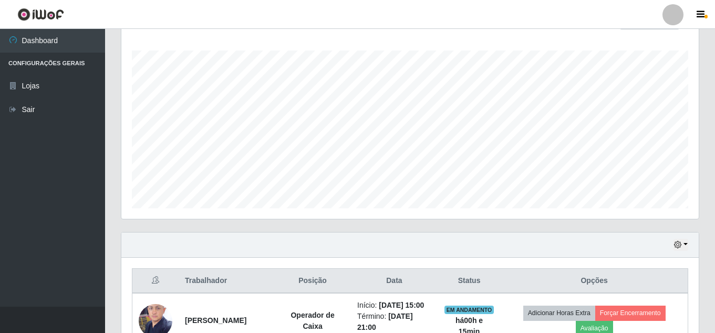
scroll to position [142, 0]
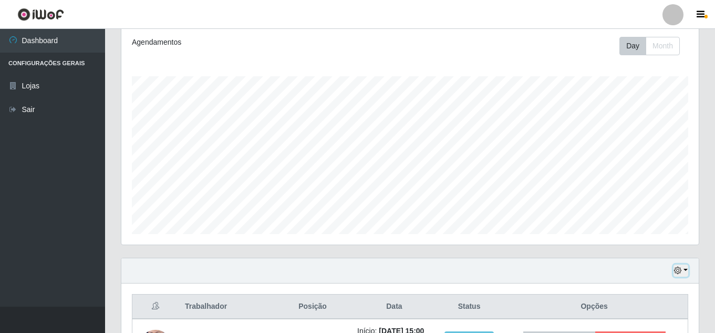
click at [677, 274] on icon "button" at bounding box center [677, 270] width 7 height 7
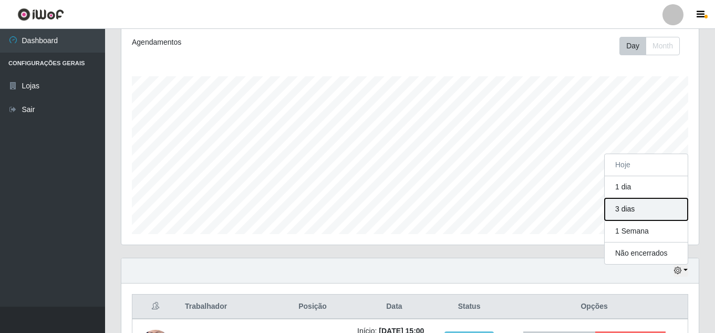
click at [632, 209] on button "3 dias" at bounding box center [646, 209] width 83 height 22
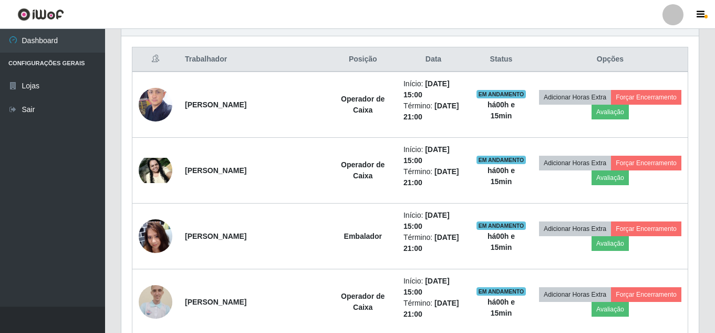
scroll to position [353, 0]
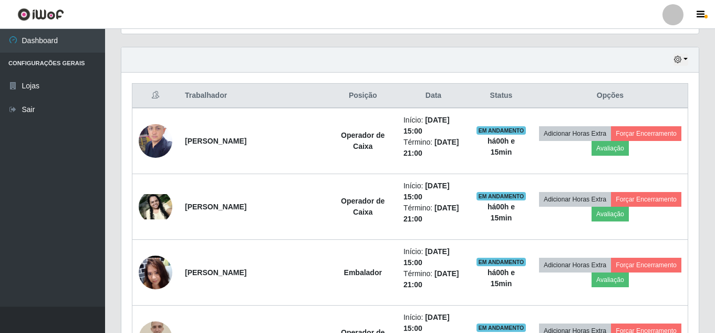
click at [679, 68] on div "Hoje 1 dia 3 dias 1 Semana Não encerrados" at bounding box center [410, 59] width 578 height 25
click at [681, 64] on button "button" at bounding box center [681, 60] width 15 height 12
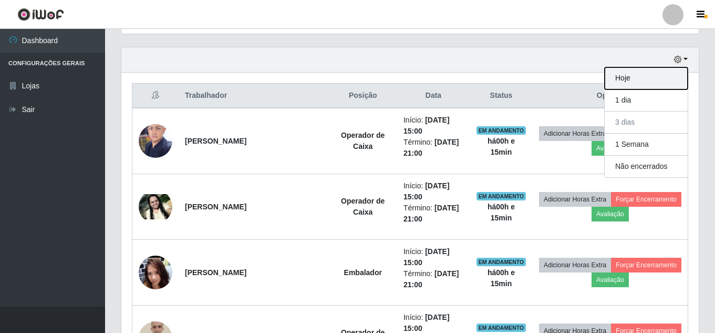
click at [640, 83] on button "Hoje" at bounding box center [646, 78] width 83 height 22
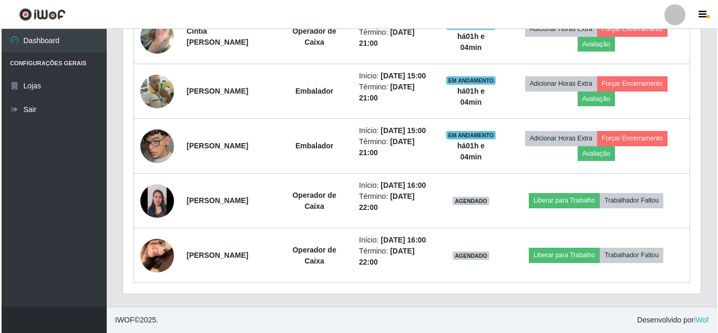
scroll to position [815, 0]
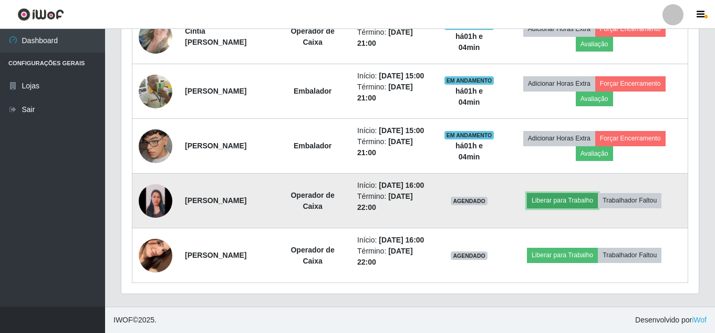
click at [567, 202] on button "Liberar para Trabalho" at bounding box center [562, 200] width 71 height 15
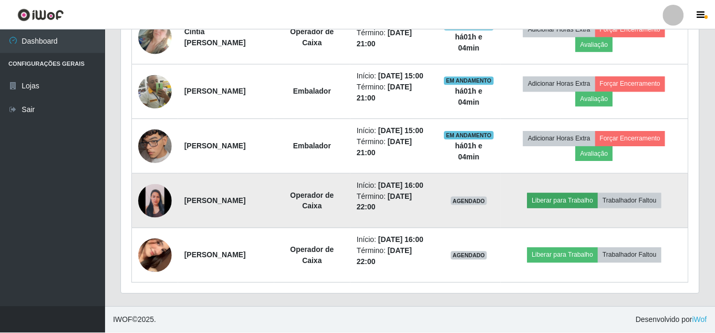
scroll to position [218, 572]
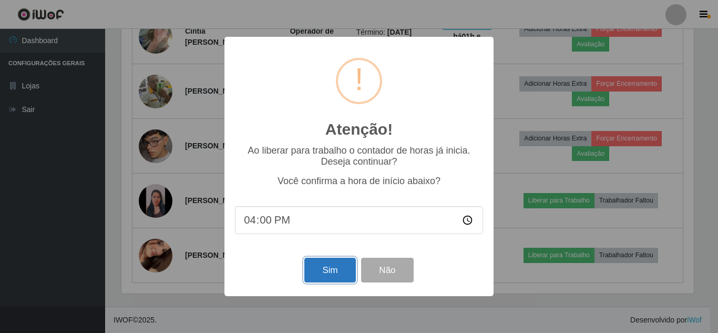
click at [314, 275] on button "Sim" at bounding box center [329, 270] width 51 height 25
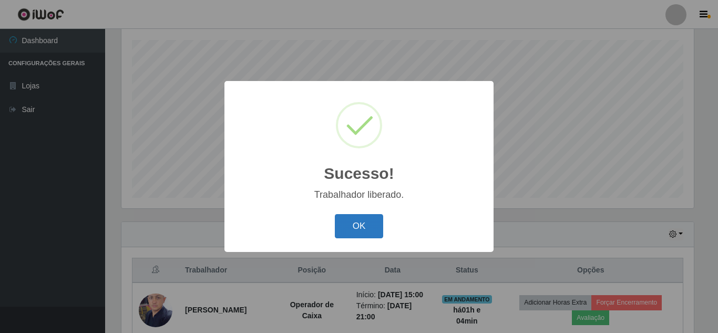
click at [345, 224] on button "OK" at bounding box center [359, 226] width 49 height 25
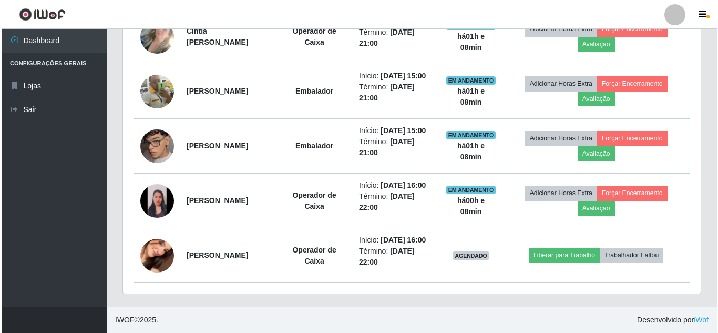
scroll to position [835, 0]
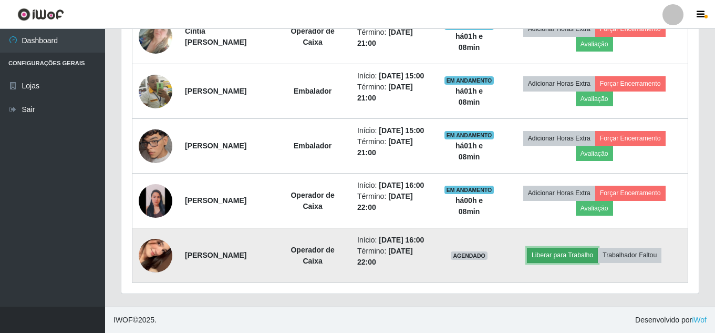
click at [582, 250] on button "Liberar para Trabalho" at bounding box center [562, 255] width 71 height 15
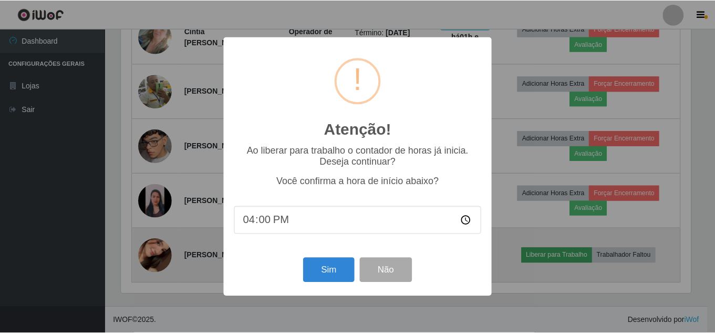
scroll to position [218, 572]
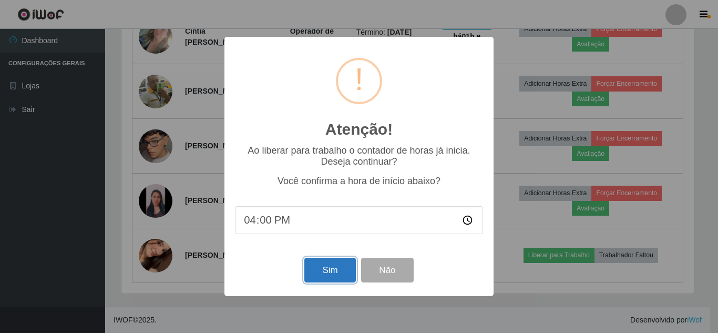
click at [318, 272] on button "Sim" at bounding box center [329, 270] width 51 height 25
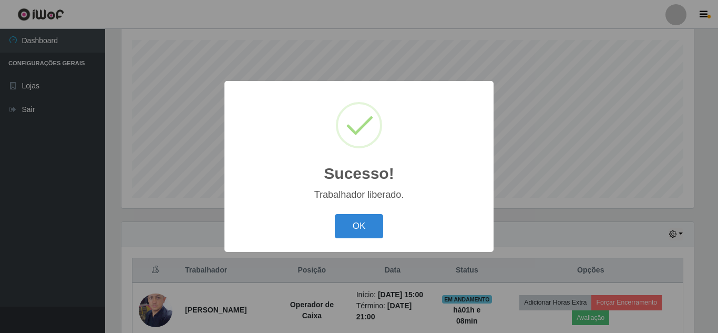
click at [335, 214] on button "OK" at bounding box center [359, 226] width 49 height 25
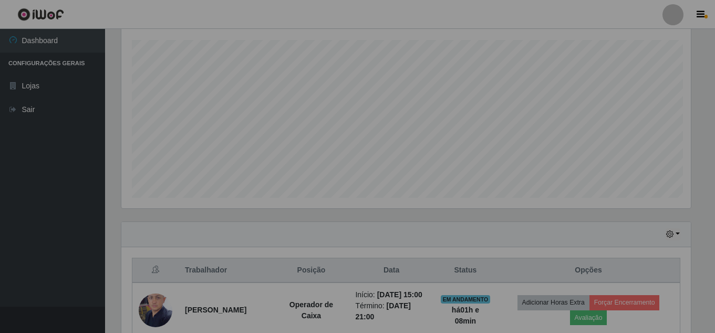
scroll to position [218, 578]
